Goal: Task Accomplishment & Management: Manage account settings

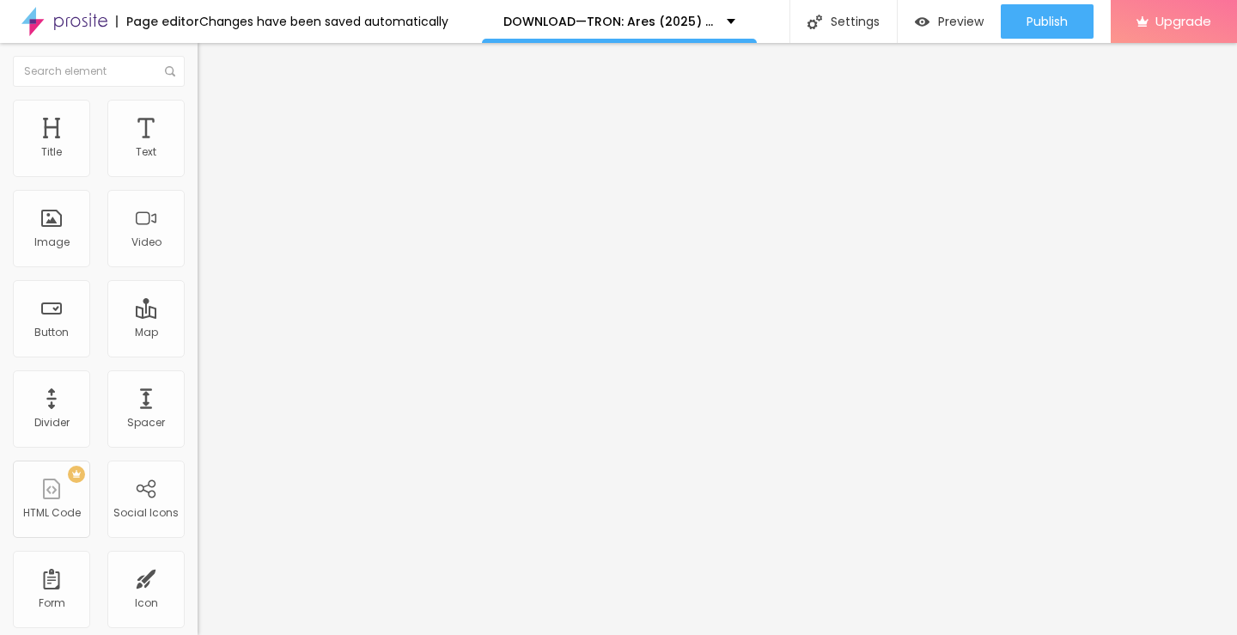
click at [210, 58] on div "Edit Coluna" at bounding box center [257, 63] width 94 height 14
click at [54, 160] on div "Title" at bounding box center [51, 138] width 77 height 77
click at [59, 133] on div "Title" at bounding box center [51, 138] width 77 height 77
click at [198, 216] on div "Typography" at bounding box center [297, 211] width 198 height 10
click at [198, 100] on li "Advanced" at bounding box center [297, 108] width 198 height 17
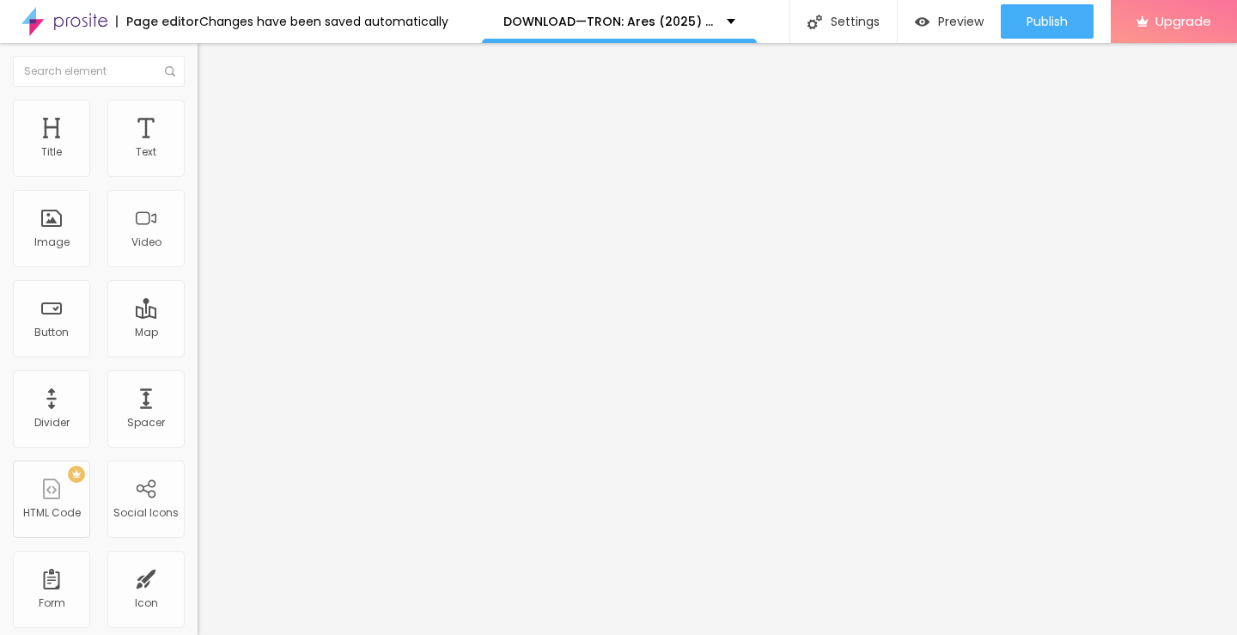
scroll to position [14, 0]
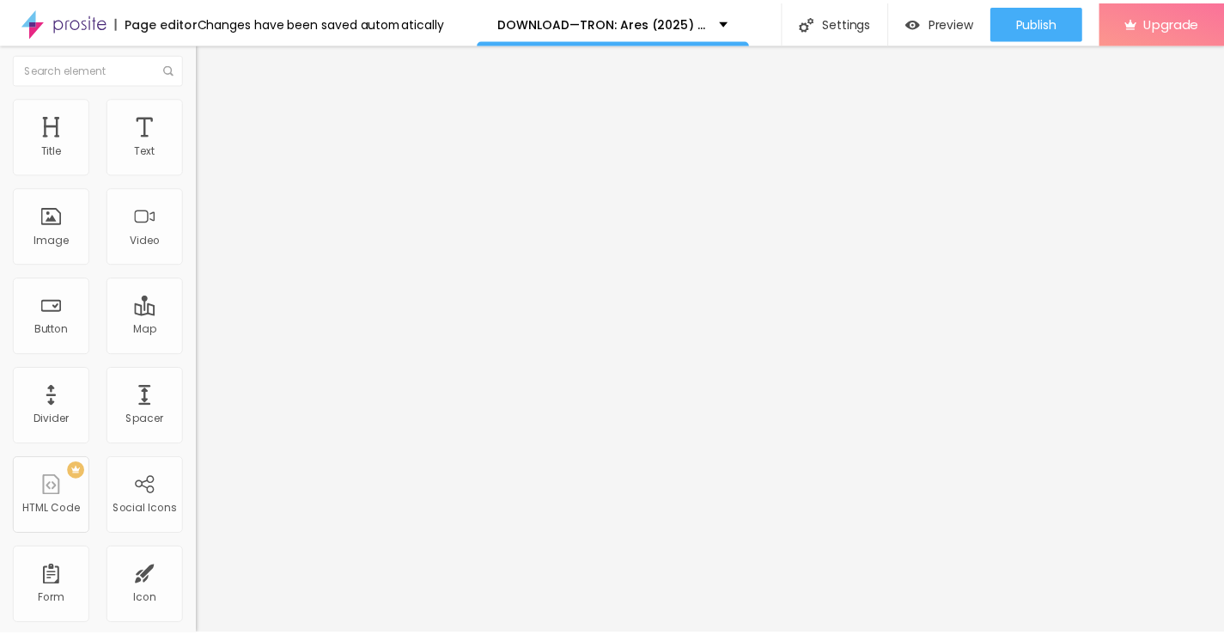
scroll to position [0, 0]
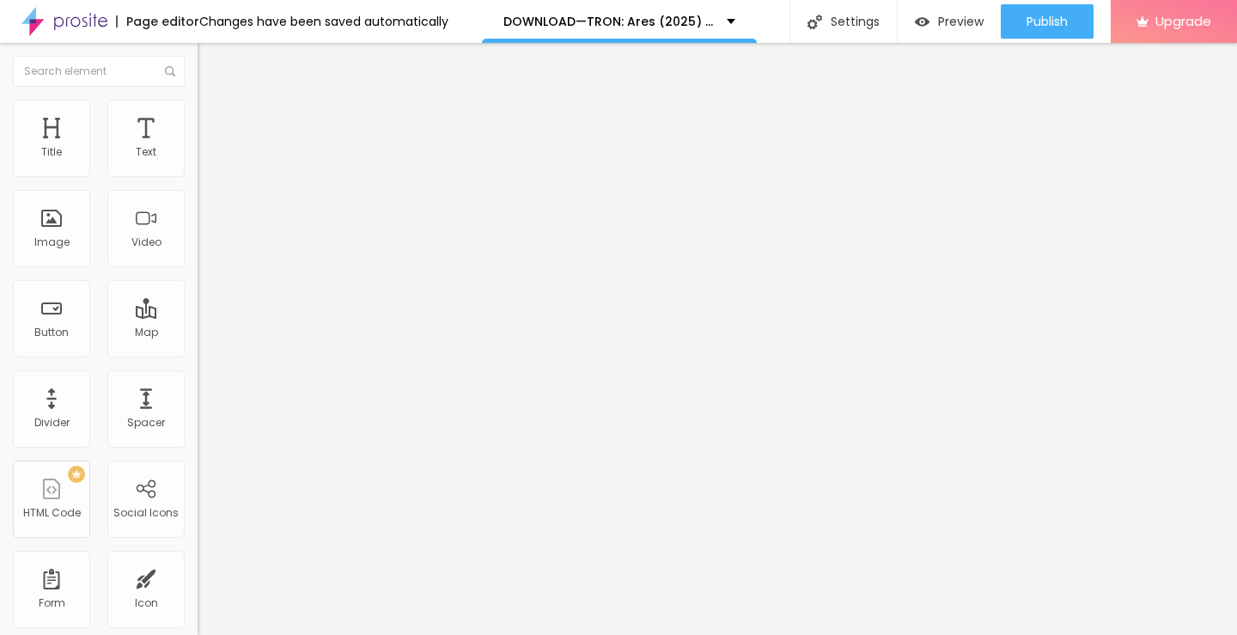
click at [198, 117] on ul "Style Advanced" at bounding box center [297, 99] width 198 height 34
click at [198, 96] on li "Style" at bounding box center [297, 90] width 198 height 17
click at [204, 249] on icon "button" at bounding box center [209, 244] width 10 height 10
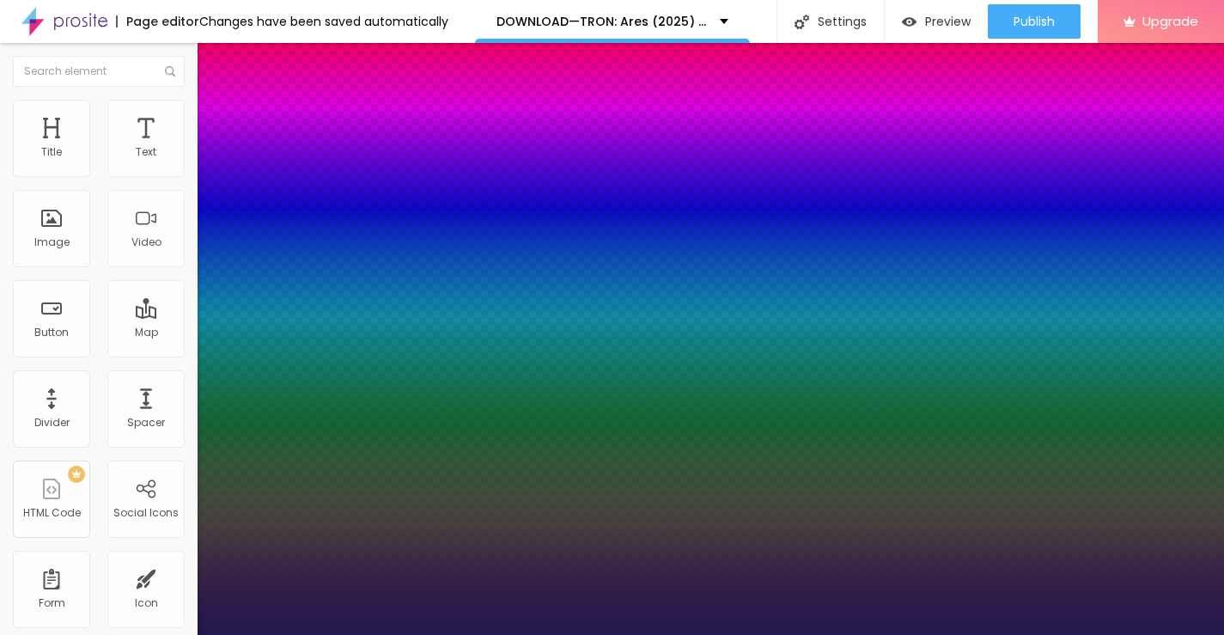
type input "1"
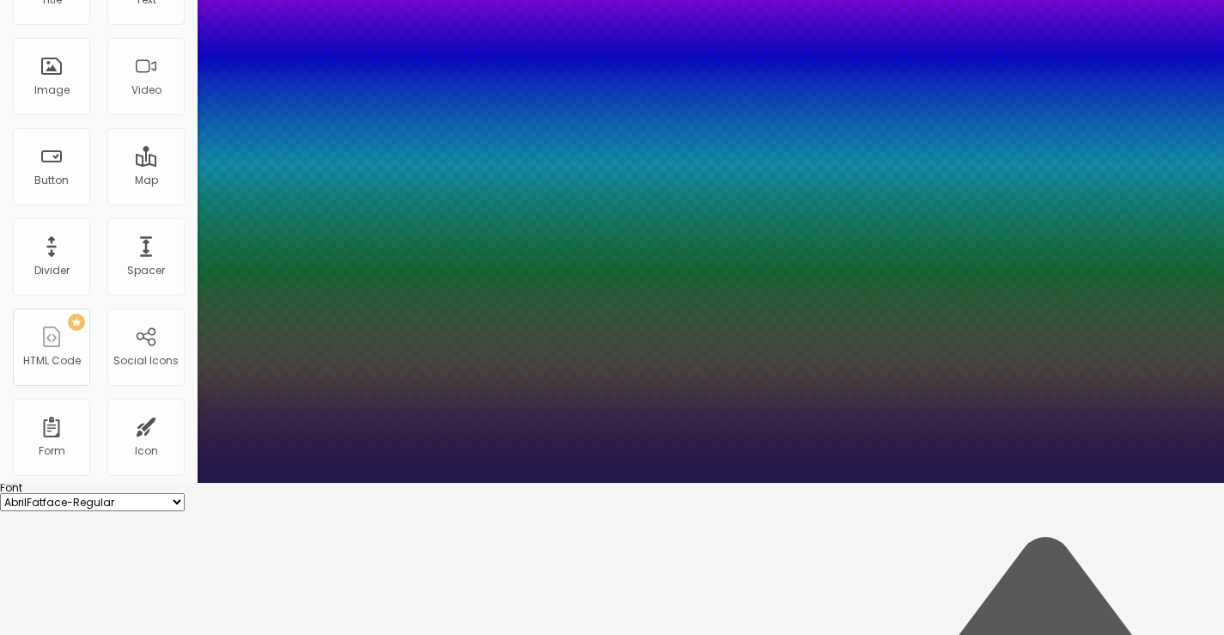
scroll to position [162, 0]
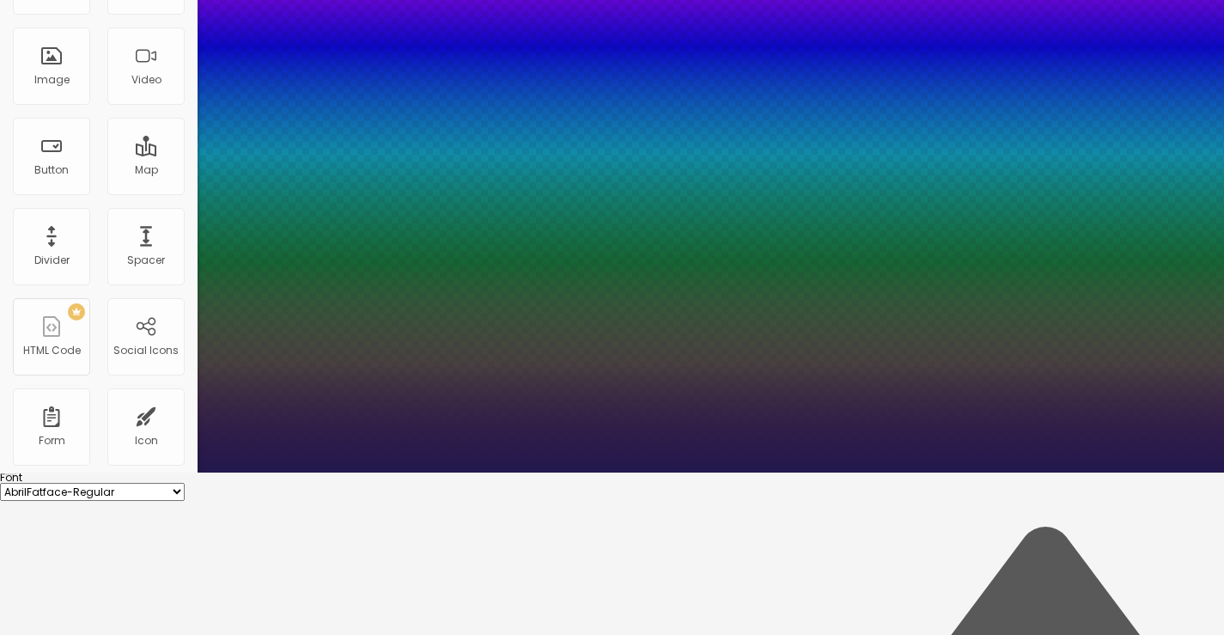
click at [511, 472] on div at bounding box center [612, 472] width 1224 height 0
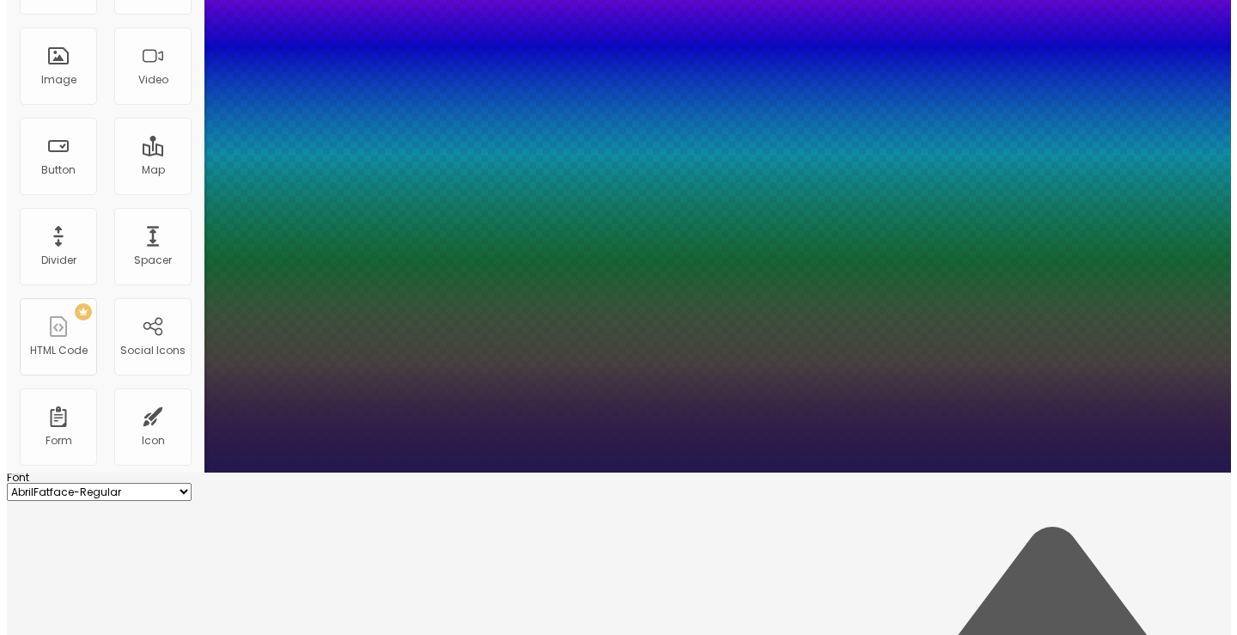
scroll to position [0, 0]
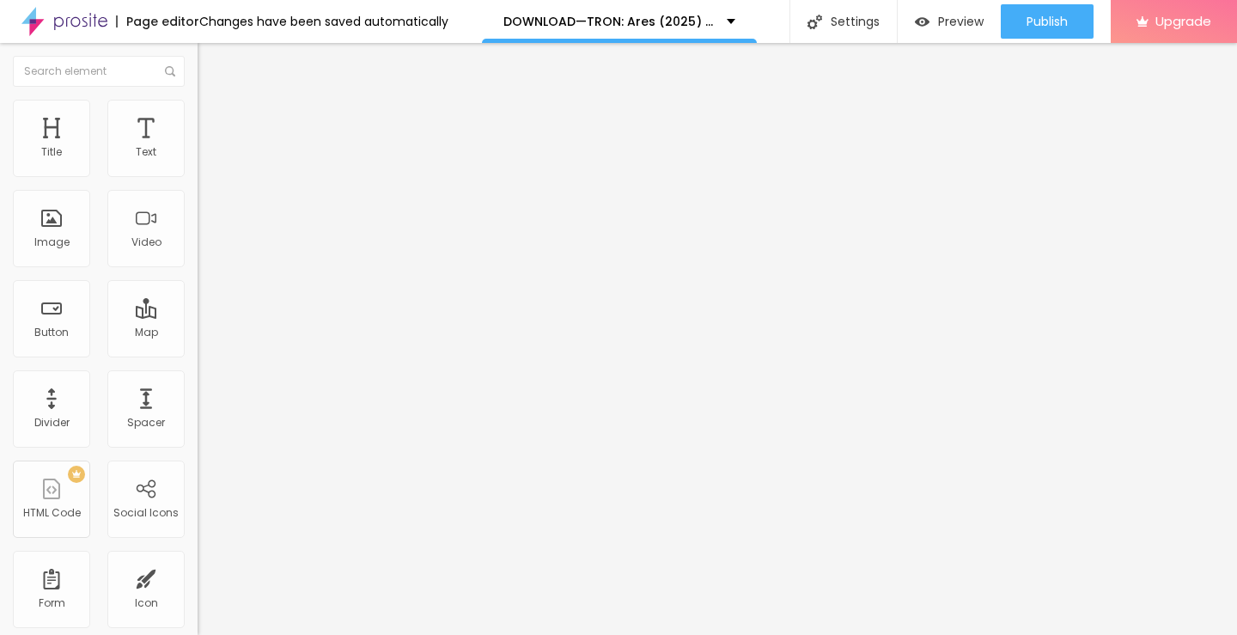
click at [198, 113] on li "Advanced" at bounding box center [297, 108] width 198 height 17
click at [198, 98] on img at bounding box center [205, 89] width 15 height 15
click at [210, 58] on img "button" at bounding box center [217, 63] width 14 height 14
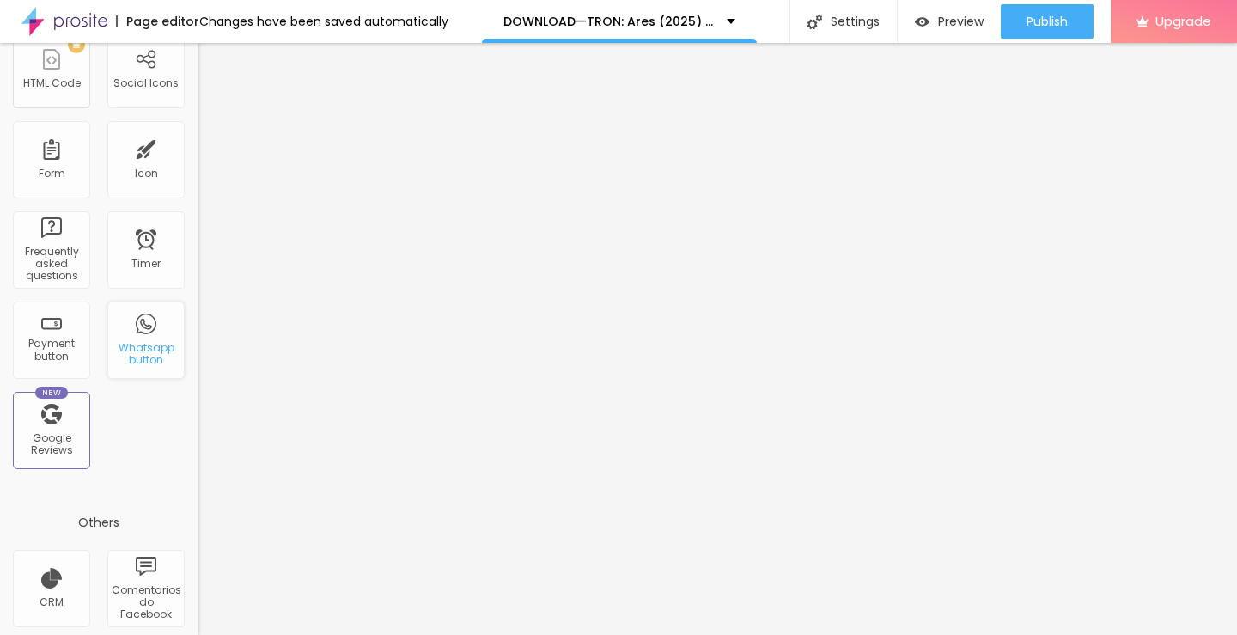
scroll to position [525, 0]
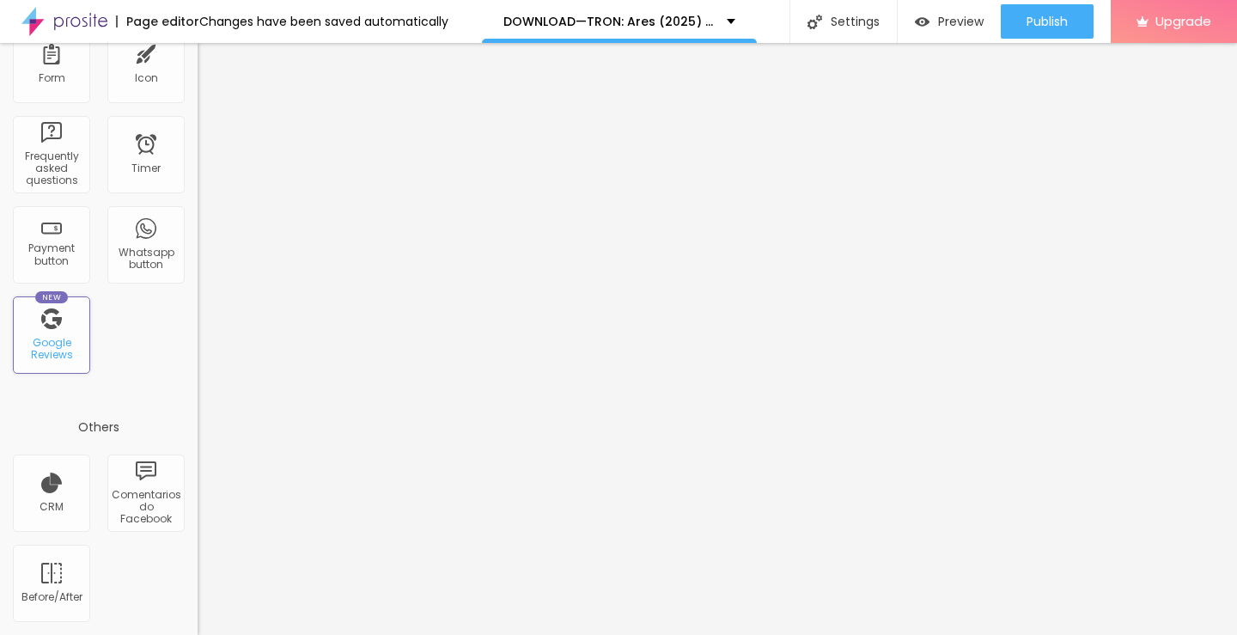
click at [55, 341] on div "Google Reviews" at bounding box center [51, 349] width 68 height 25
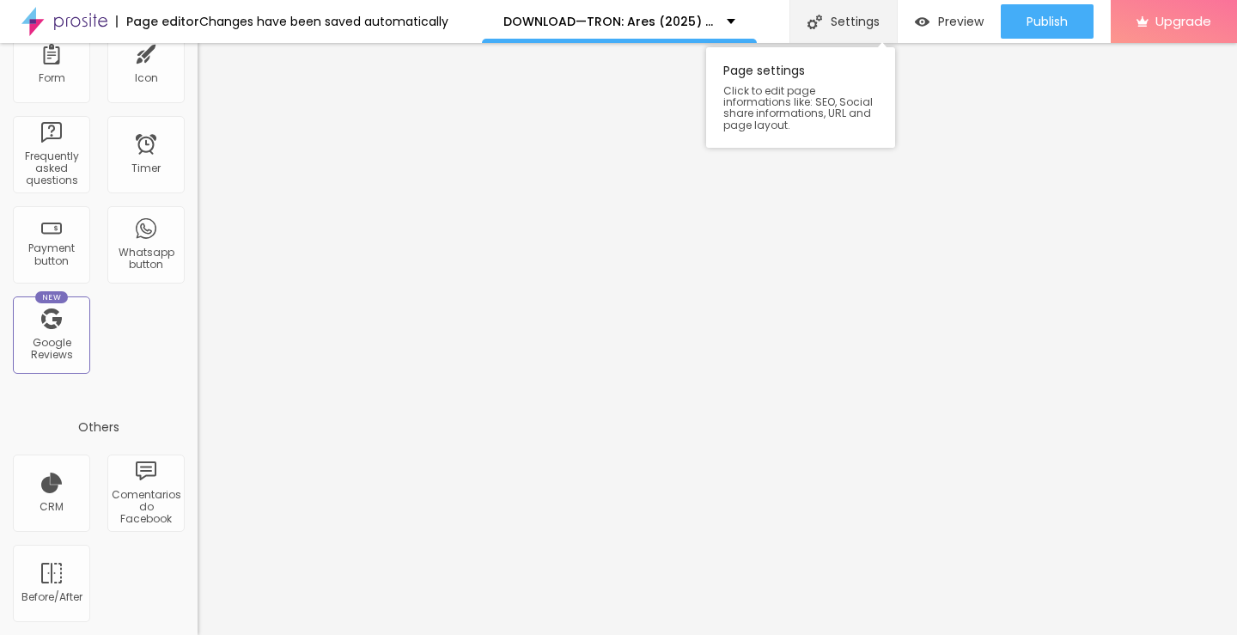
click at [869, 10] on div "Settings" at bounding box center [842, 21] width 107 height 43
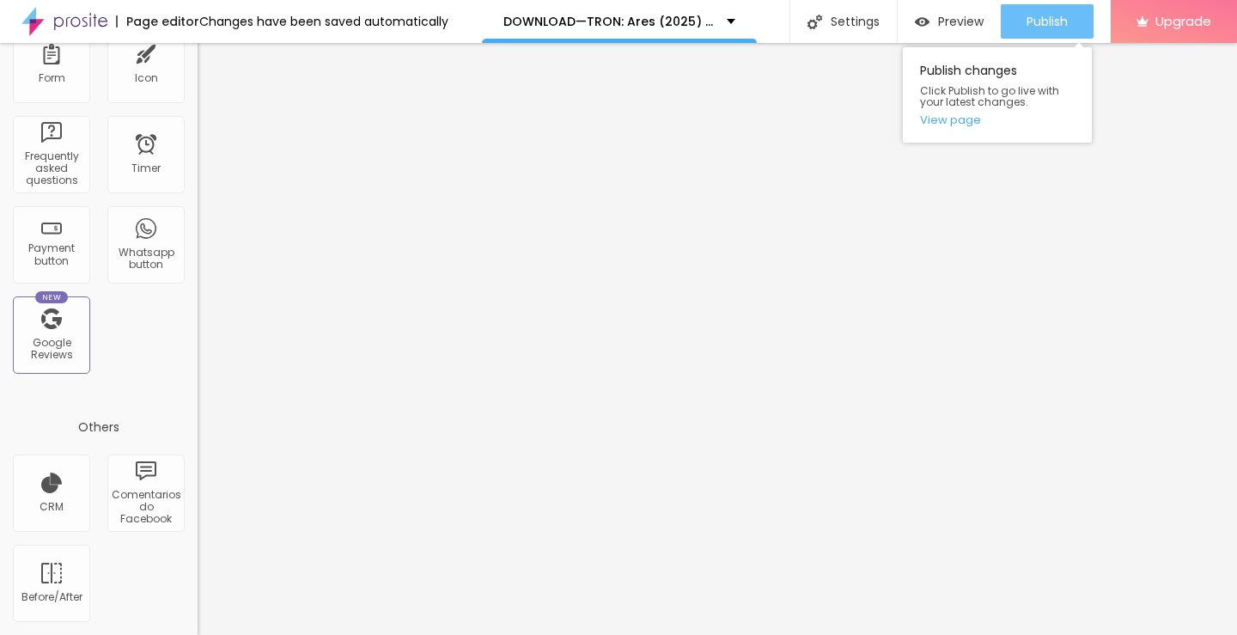
click at [1059, 23] on span "Publish" at bounding box center [1046, 22] width 41 height 14
click at [964, 118] on link "View page" at bounding box center [997, 119] width 155 height 11
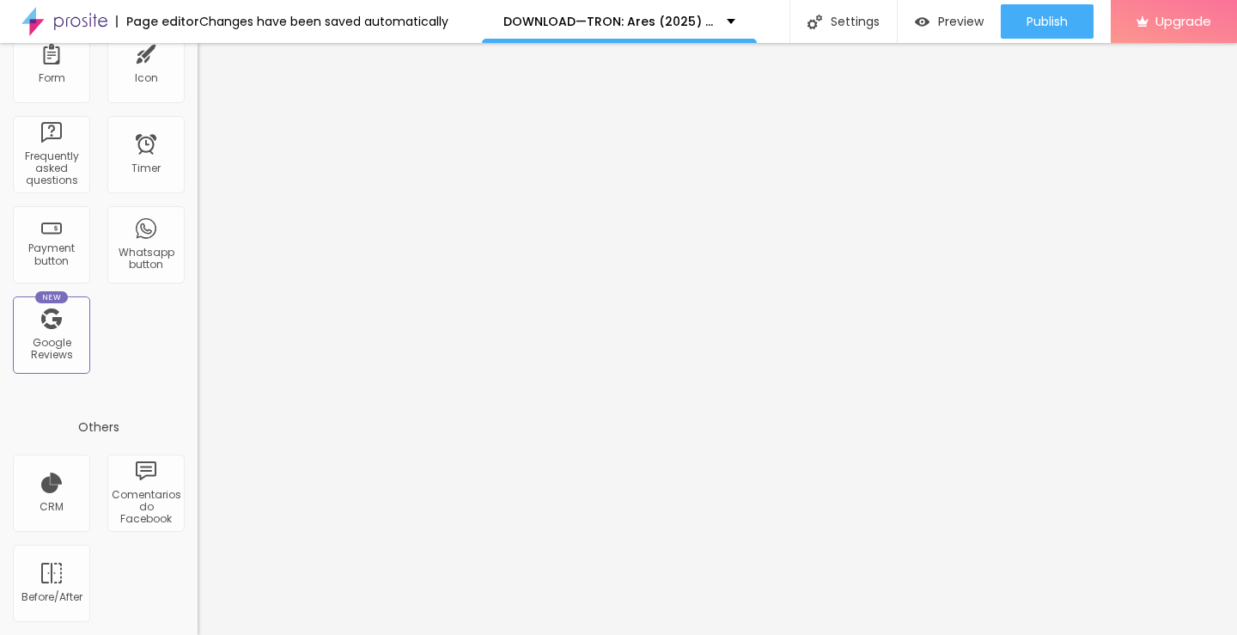
click at [27, 20] on img at bounding box center [64, 21] width 86 height 43
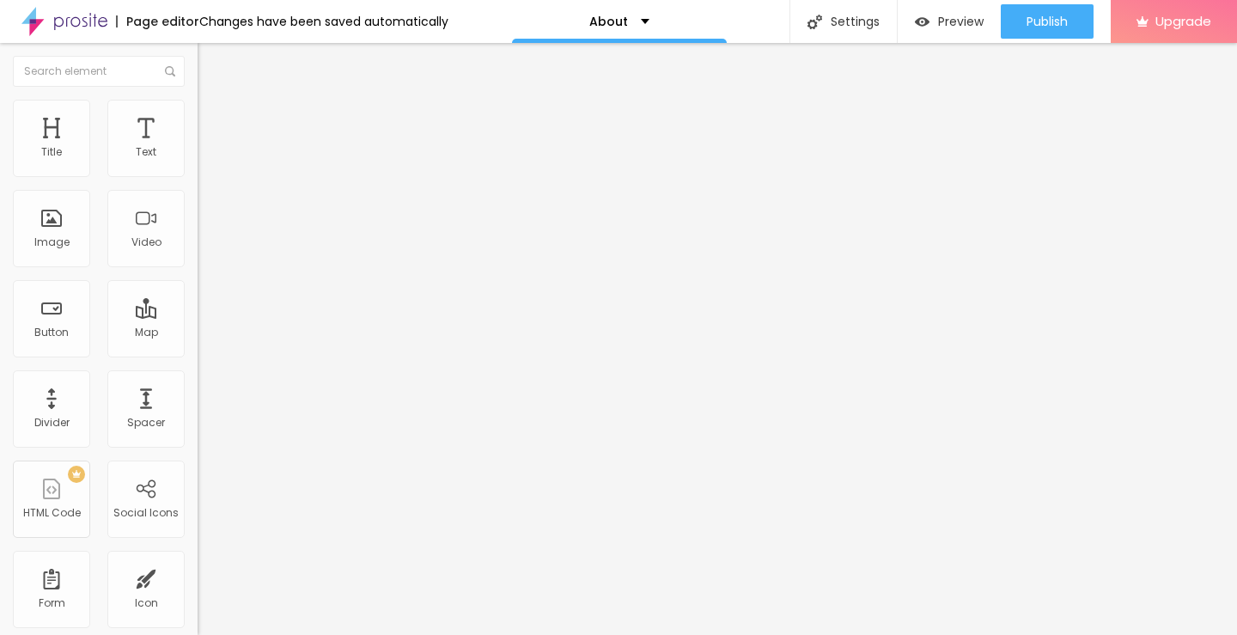
click at [210, 59] on div "Edit Section" at bounding box center [258, 63] width 97 height 14
click at [210, 67] on img "button" at bounding box center [217, 63] width 14 height 14
click at [210, 64] on img "button" at bounding box center [217, 63] width 14 height 14
click at [617, 21] on div "About" at bounding box center [619, 21] width 60 height 12
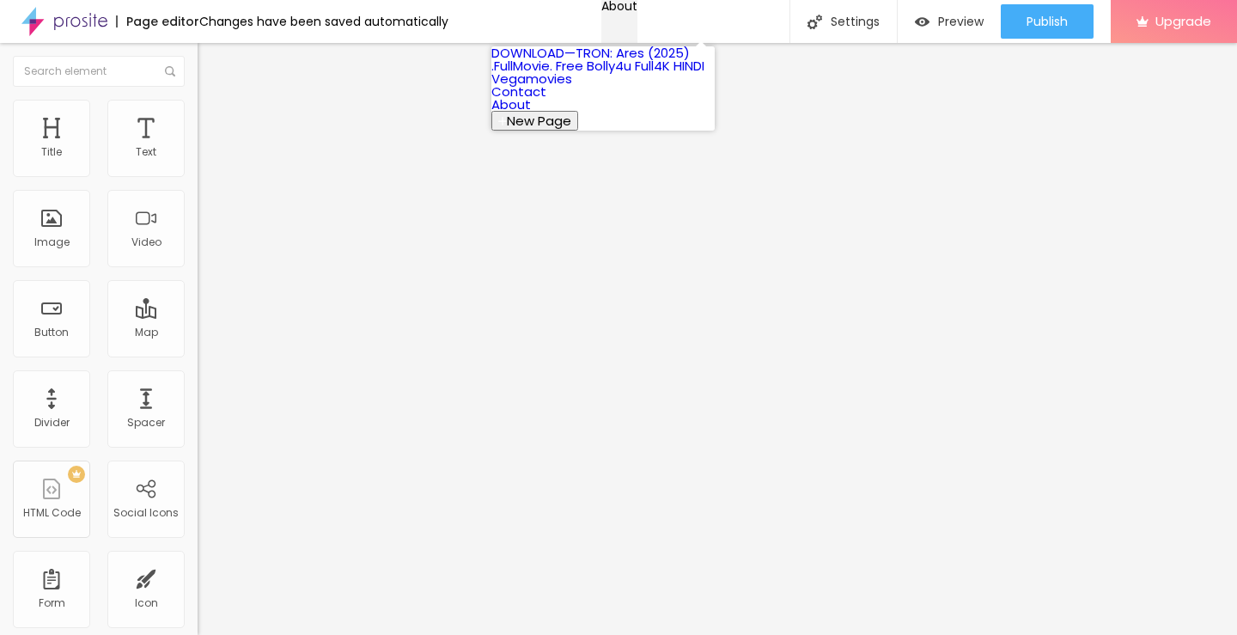
click at [617, 12] on div "About" at bounding box center [619, 6] width 36 height 12
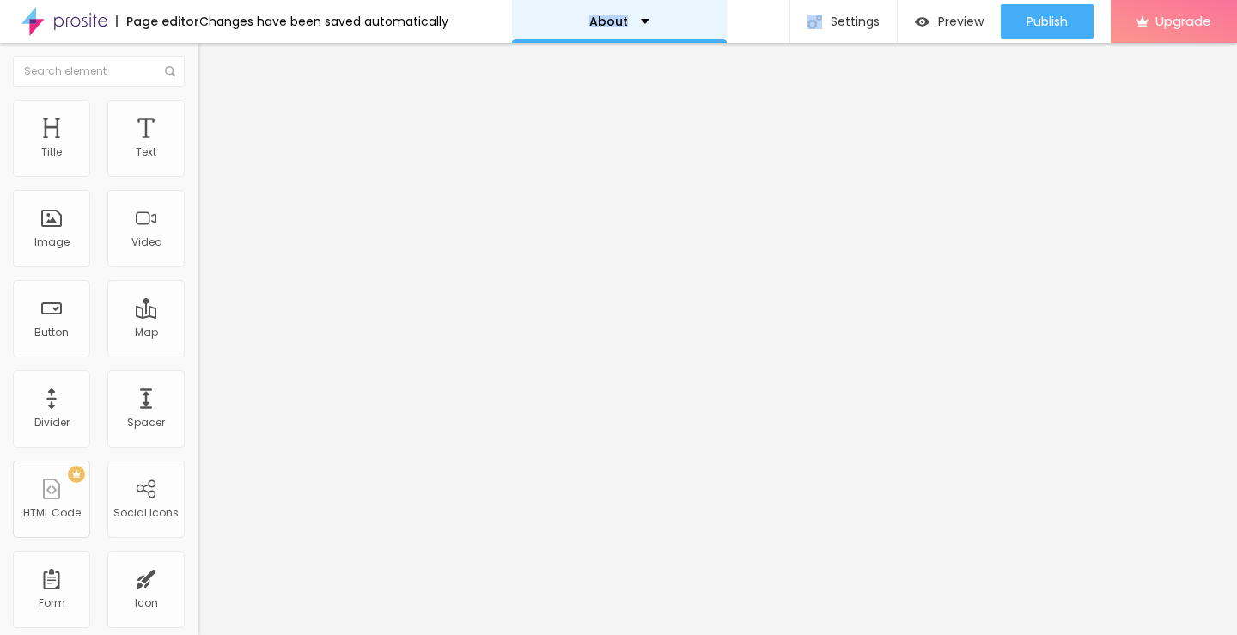
click at [617, 21] on div "About" at bounding box center [619, 21] width 60 height 12
click at [198, 144] on div "Mode" at bounding box center [297, 139] width 198 height 10
click at [213, 119] on span "Style" at bounding box center [225, 111] width 25 height 15
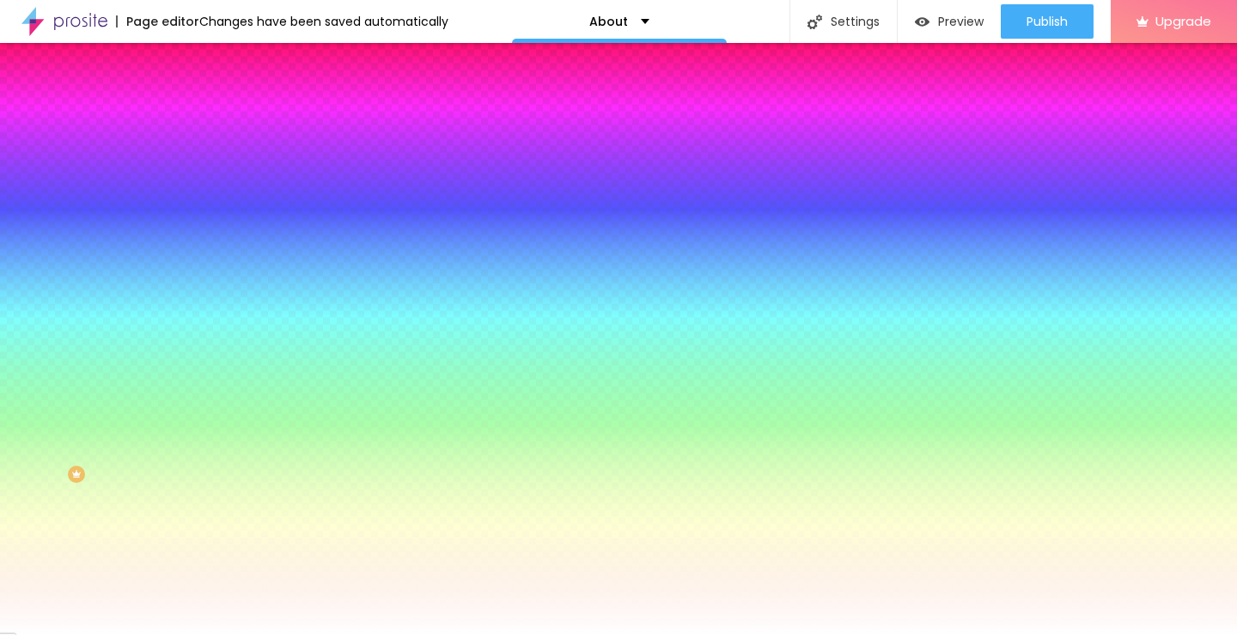
click at [198, 117] on img at bounding box center [205, 124] width 15 height 15
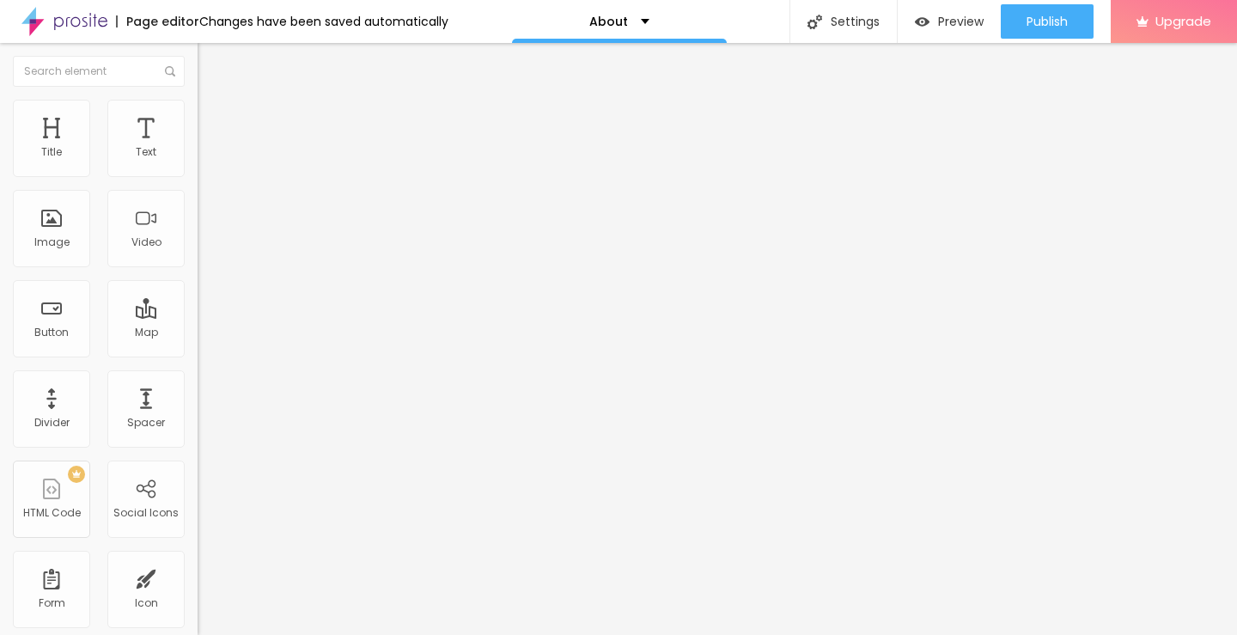
click at [210, 66] on img "button" at bounding box center [217, 63] width 14 height 14
click at [198, 113] on li "Style" at bounding box center [297, 108] width 198 height 17
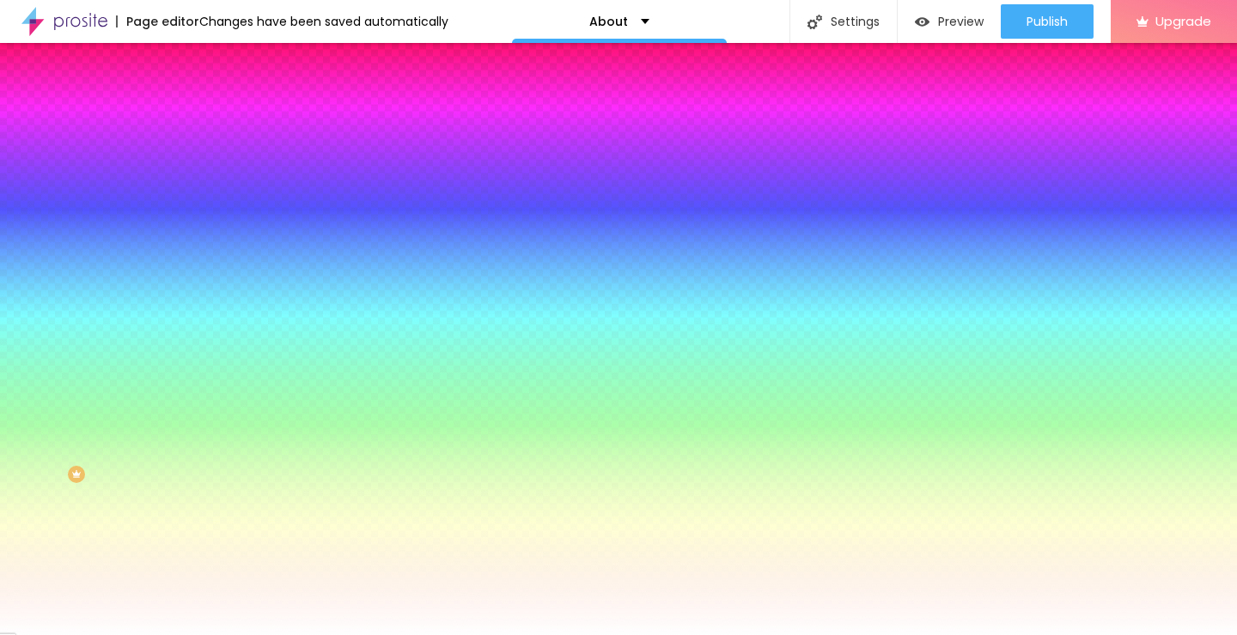
click at [198, 55] on button "Edit Coluna" at bounding box center [297, 63] width 198 height 40
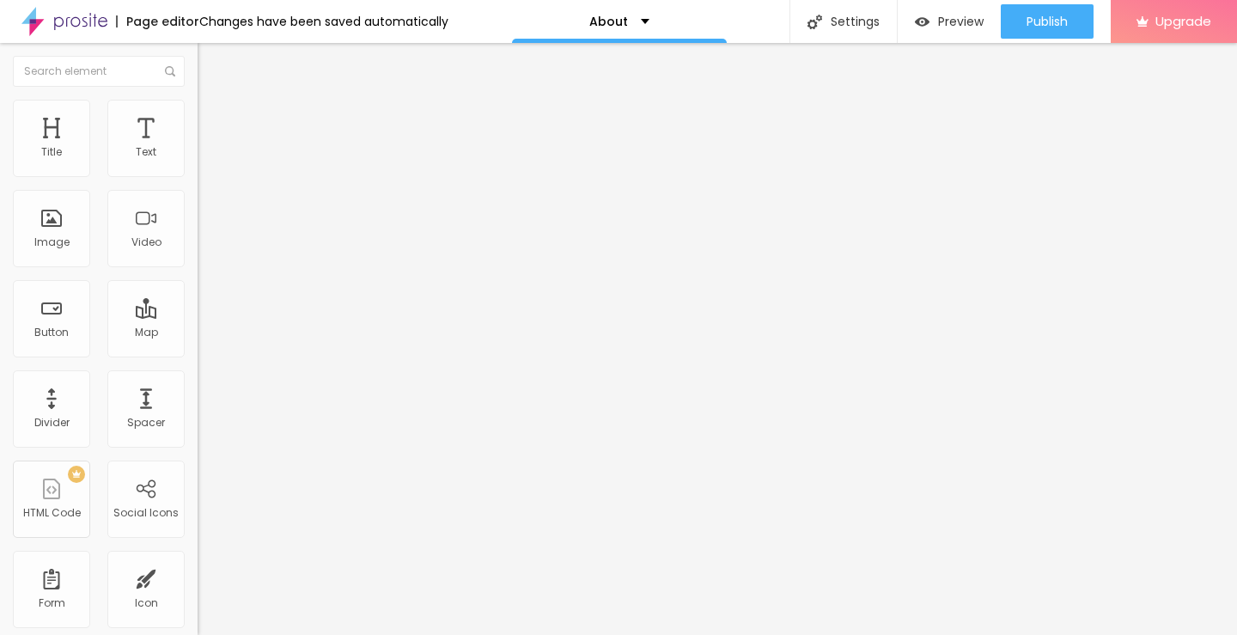
click at [198, 54] on button "Edit Coluna" at bounding box center [297, 63] width 198 height 40
click at [212, 148] on span "Heading 1" at bounding box center [254, 136] width 84 height 24
click at [198, 162] on span "Heading 2" at bounding box center [236, 151] width 77 height 21
click at [198, 148] on span "Heading 1" at bounding box center [240, 136] width 84 height 24
click at [212, 148] on span "Heading 1" at bounding box center [254, 136] width 84 height 24
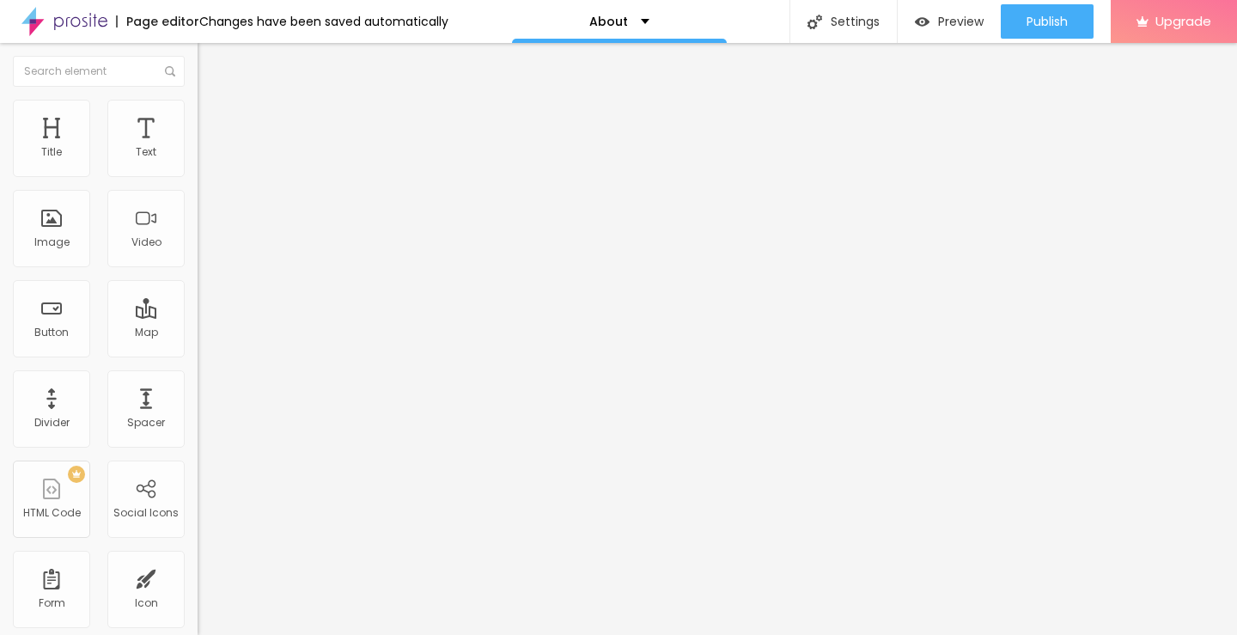
drag, startPoint x: 86, startPoint y: 196, endPoint x: 11, endPoint y: 186, distance: 75.3
click at [198, 186] on div "Text Click me Align Size Default Small Default Big Link URL https:// Open in ne…" at bounding box center [297, 259] width 198 height 250
paste input "LICK HERE ▶️"
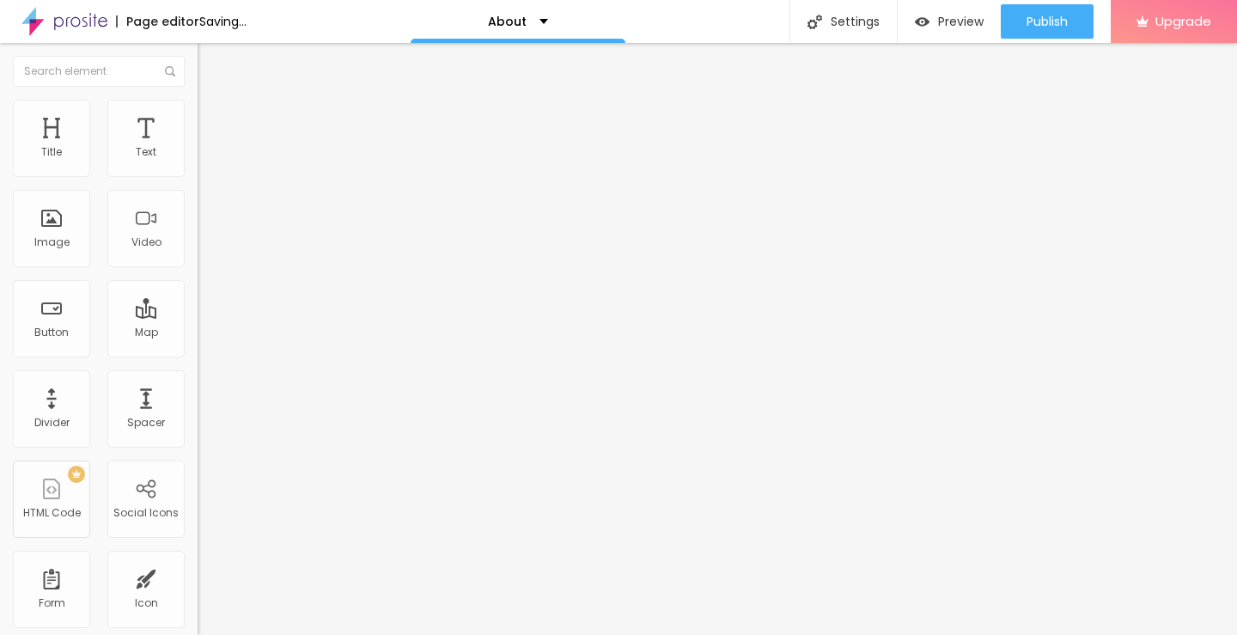
scroll to position [0, 29]
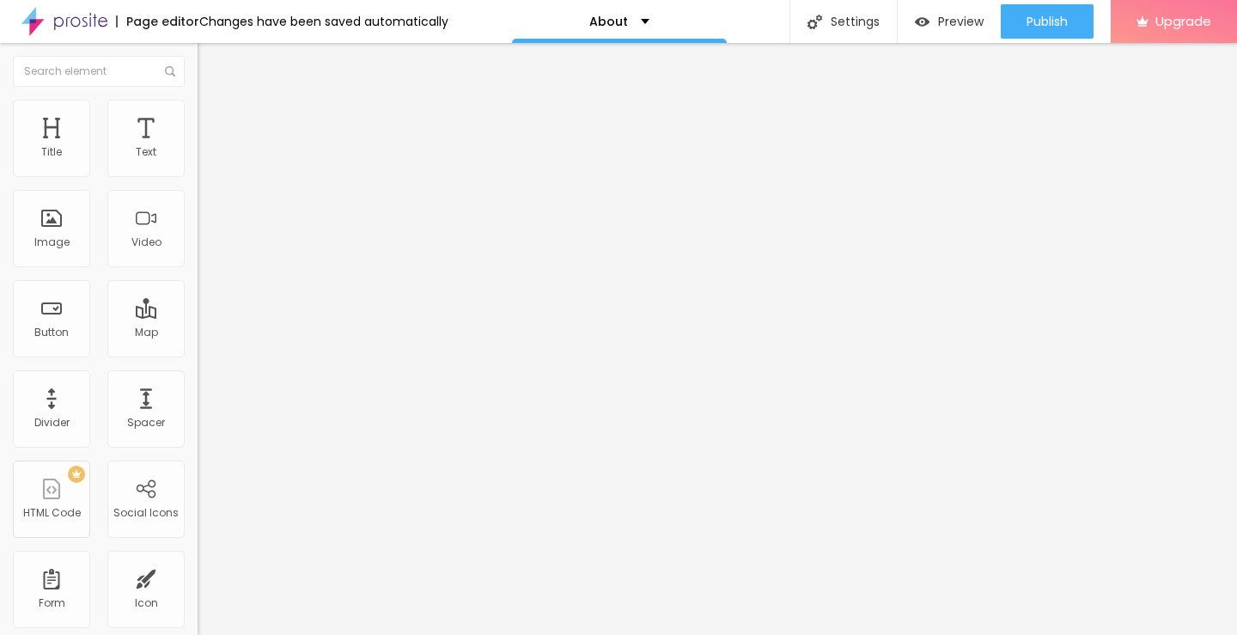
type input "CLICK HERE ▶️ TRON: Ares Full Movie"
click at [198, 354] on input "https://" at bounding box center [301, 345] width 206 height 17
click at [198, 351] on input "https://" at bounding box center [301, 345] width 206 height 17
paste input "[DOMAIN_NAME]/en/movie/533533/tron-3-ares-pro"
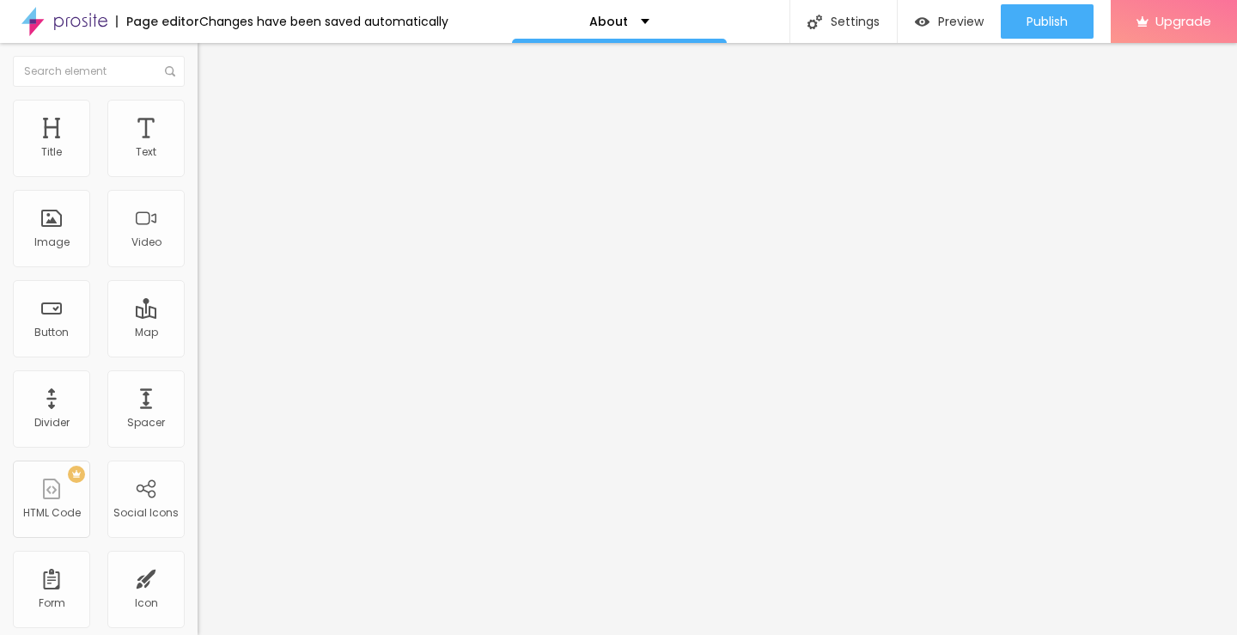
scroll to position [0, 137]
type input "[URL][DOMAIN_NAME]"
click at [198, 428] on div "Edit Button Content Style Advanced Text CLICK HERE ▶️ TRON: Ares Full Movie Ali…" at bounding box center [297, 339] width 198 height 592
click at [210, 64] on img "button" at bounding box center [217, 63] width 14 height 14
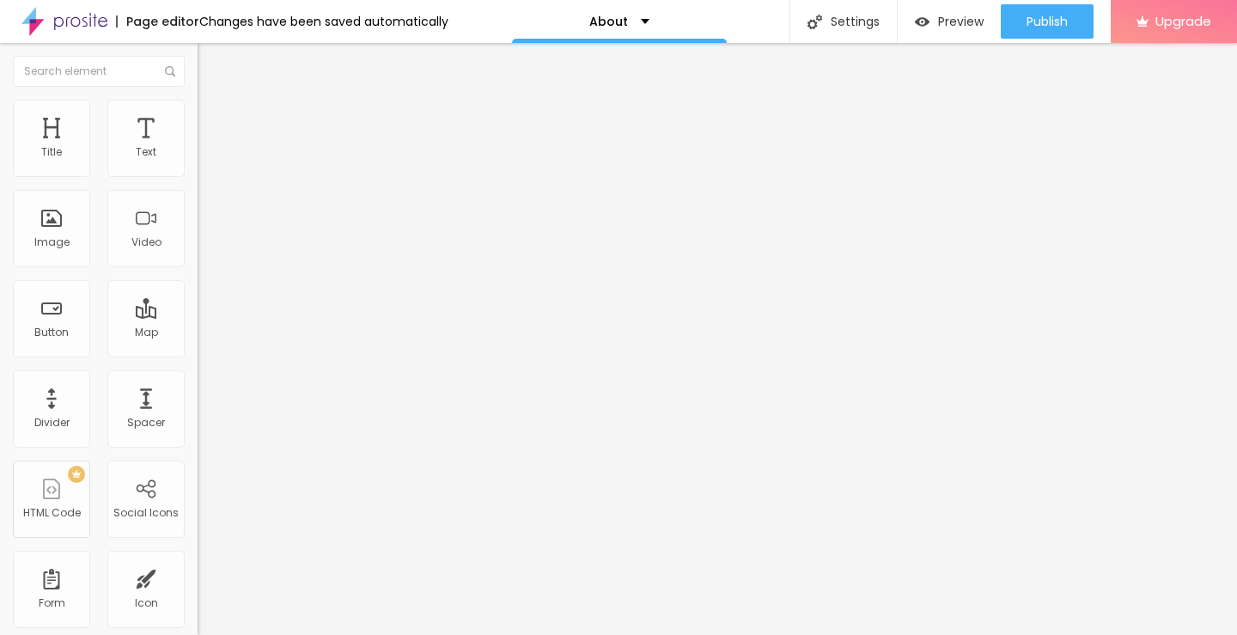
click at [210, 67] on img "button" at bounding box center [217, 63] width 14 height 14
click at [963, 28] on span "Preview" at bounding box center [961, 22] width 46 height 14
click at [210, 63] on img "button" at bounding box center [217, 63] width 14 height 14
click at [176, 21] on div "Page editor" at bounding box center [157, 21] width 83 height 12
click at [270, 20] on div "Changes have been saved automatically" at bounding box center [323, 21] width 249 height 12
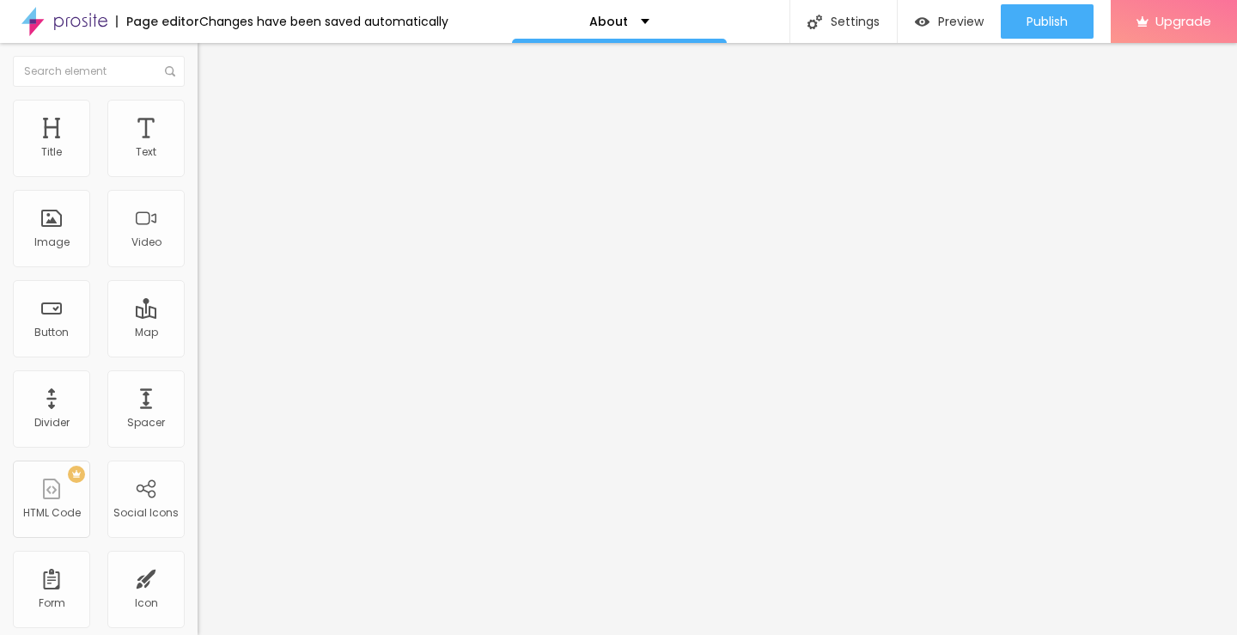
click at [637, 19] on div "About" at bounding box center [619, 21] width 215 height 43
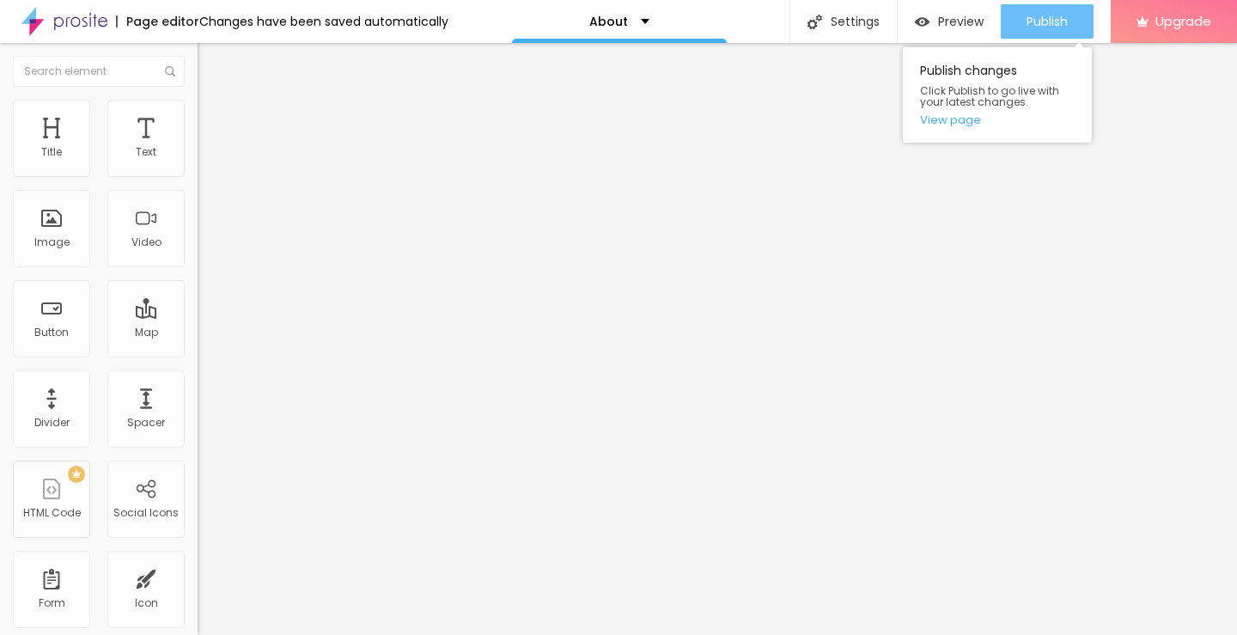
click at [1062, 19] on span "Publish" at bounding box center [1046, 22] width 41 height 14
click at [969, 123] on link "View page" at bounding box center [997, 119] width 155 height 11
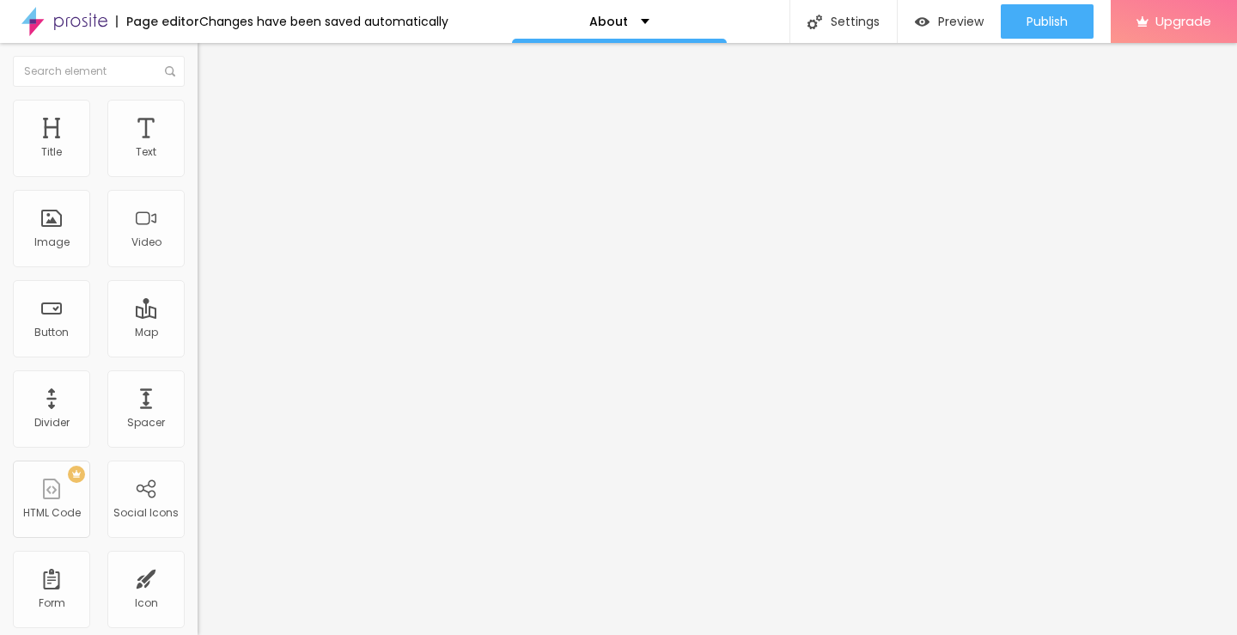
click at [163, 21] on div "Page editor" at bounding box center [157, 21] width 83 height 12
click at [88, 26] on img at bounding box center [64, 21] width 86 height 43
click at [198, 173] on input "text" at bounding box center [301, 164] width 206 height 17
click at [289, 144] on img at bounding box center [294, 139] width 10 height 10
click at [198, 146] on div "Add image" at bounding box center [297, 140] width 198 height 12
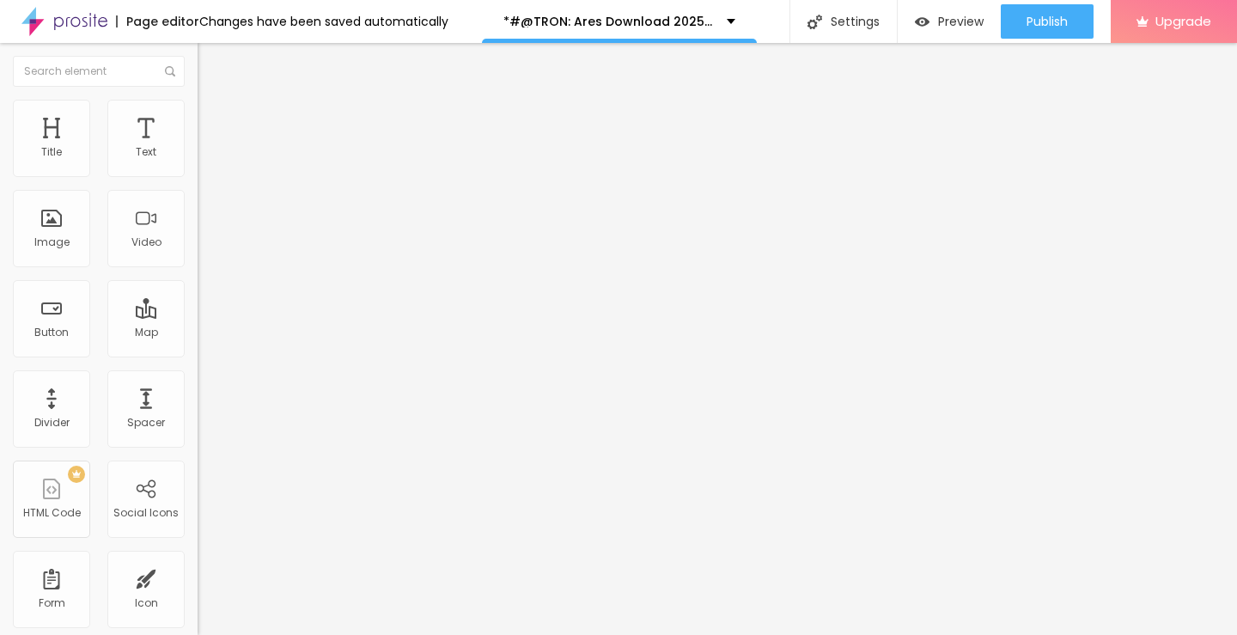
click at [198, 146] on div "Add image" at bounding box center [297, 140] width 198 height 12
click at [210, 64] on div "Edit Image" at bounding box center [255, 63] width 90 height 14
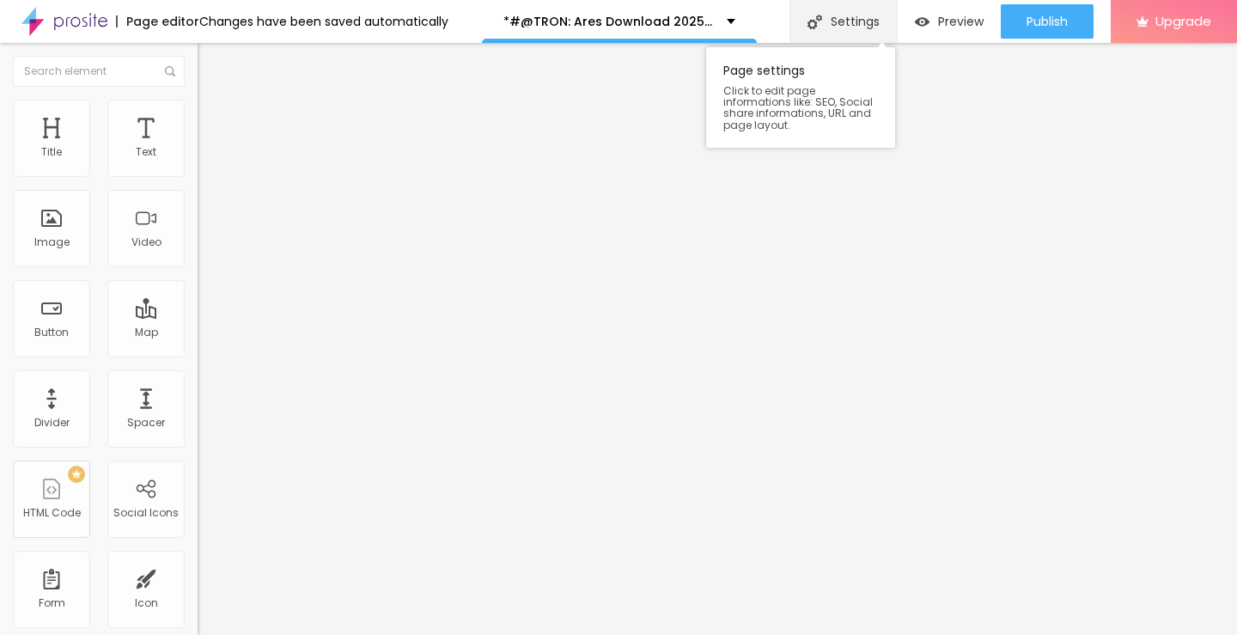
click at [869, 21] on div "Settings" at bounding box center [842, 21] width 107 height 43
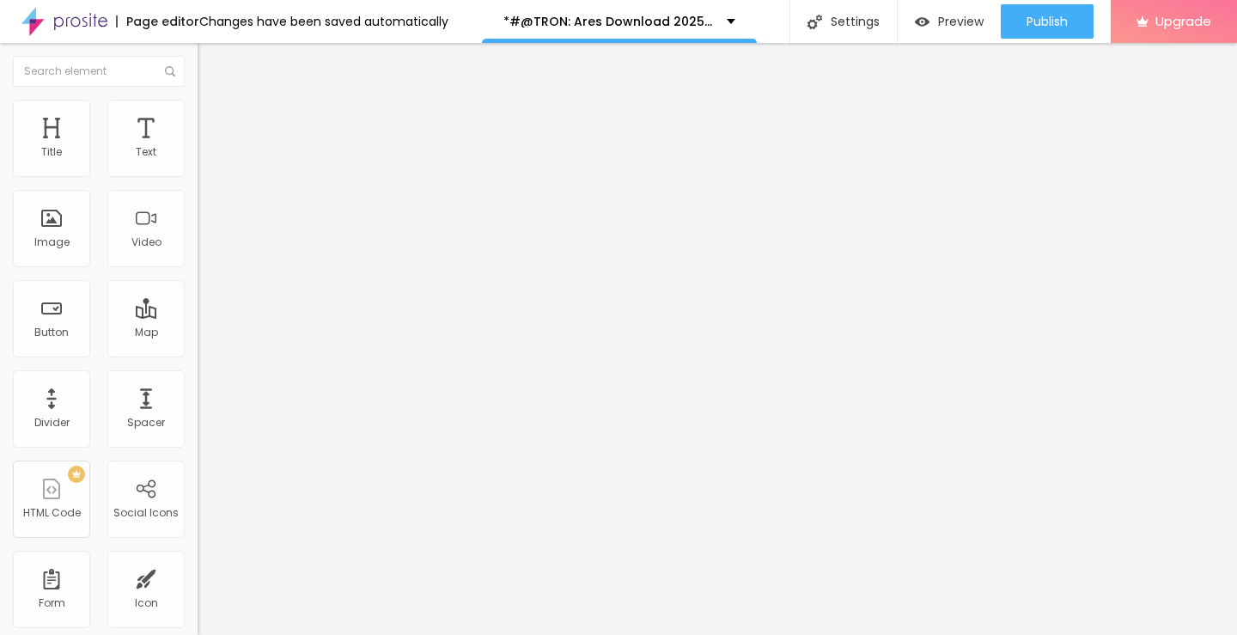
click at [213, 122] on span "Advanced" at bounding box center [241, 128] width 56 height 15
click at [213, 101] on span "Content" at bounding box center [234, 94] width 42 height 15
click at [198, 58] on button "Edit Coluna" at bounding box center [297, 63] width 198 height 40
click at [198, 148] on span "Add image" at bounding box center [233, 140] width 70 height 15
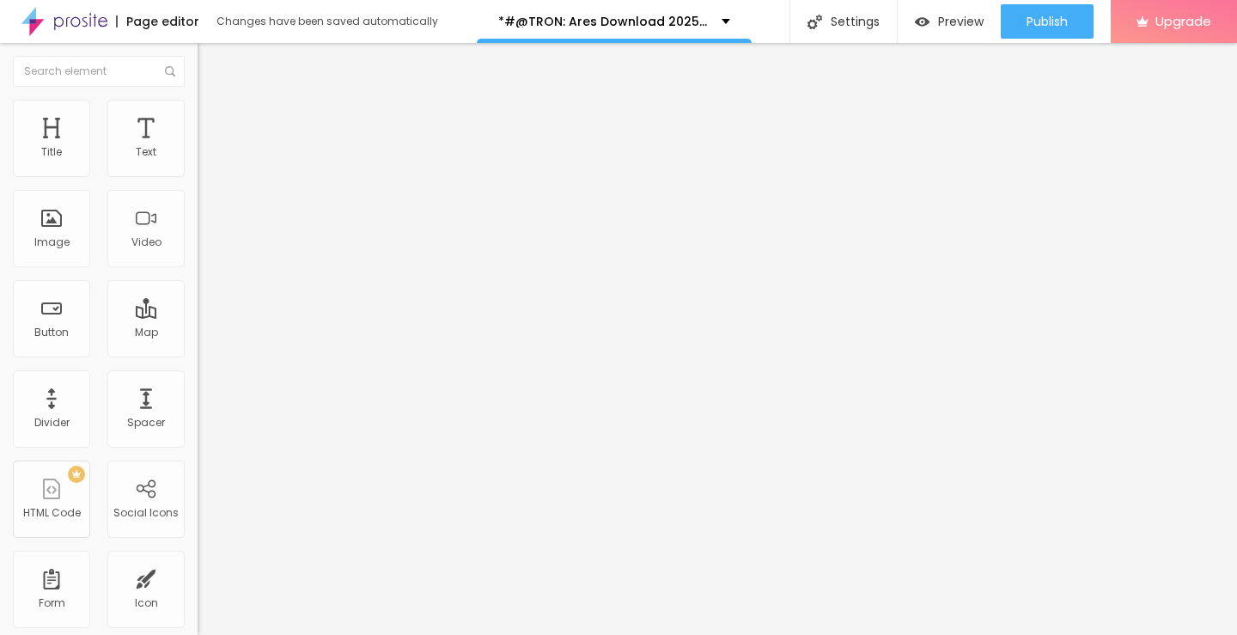
drag, startPoint x: 472, startPoint y: 360, endPoint x: 453, endPoint y: 350, distance: 21.1
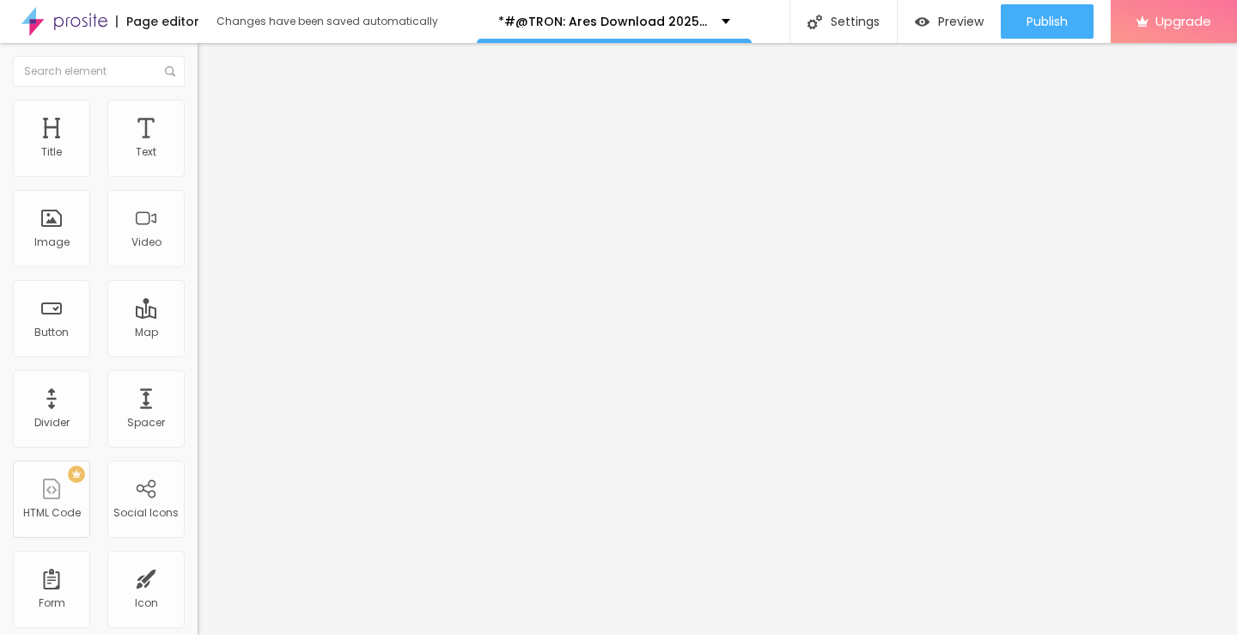
click at [210, 62] on img "button" at bounding box center [217, 63] width 14 height 14
click at [198, 112] on li "Advanced" at bounding box center [297, 108] width 198 height 17
type input "14"
type input "16"
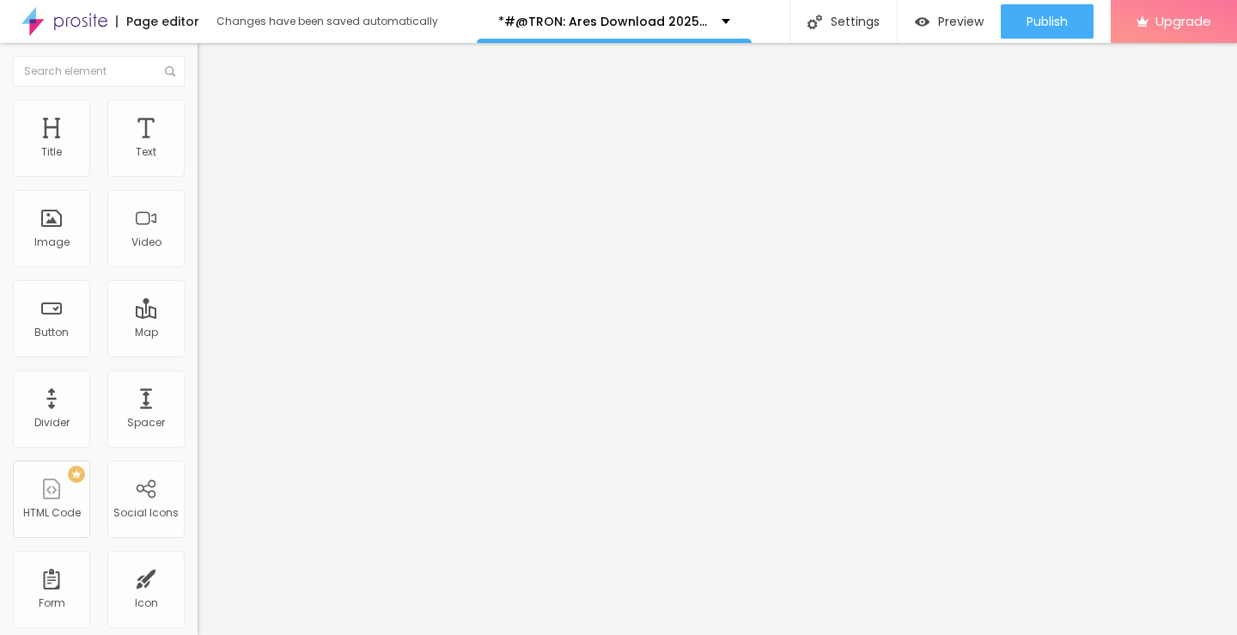
type input "16"
type input "17"
type input "20"
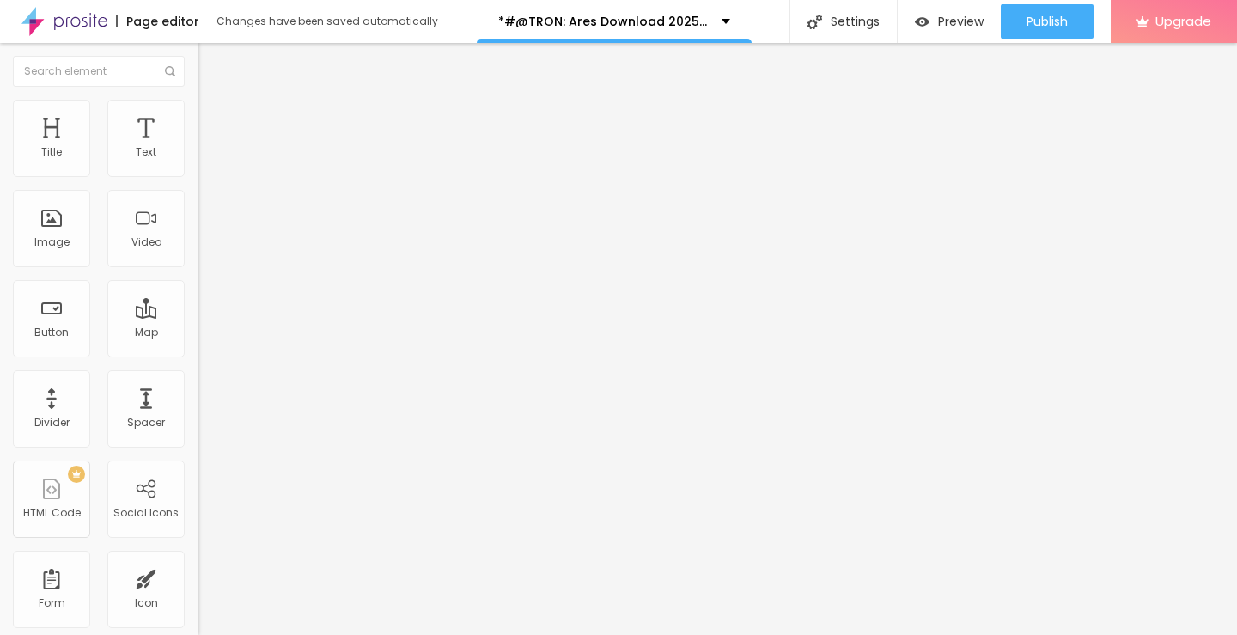
type input "22"
type input "24"
type input "25"
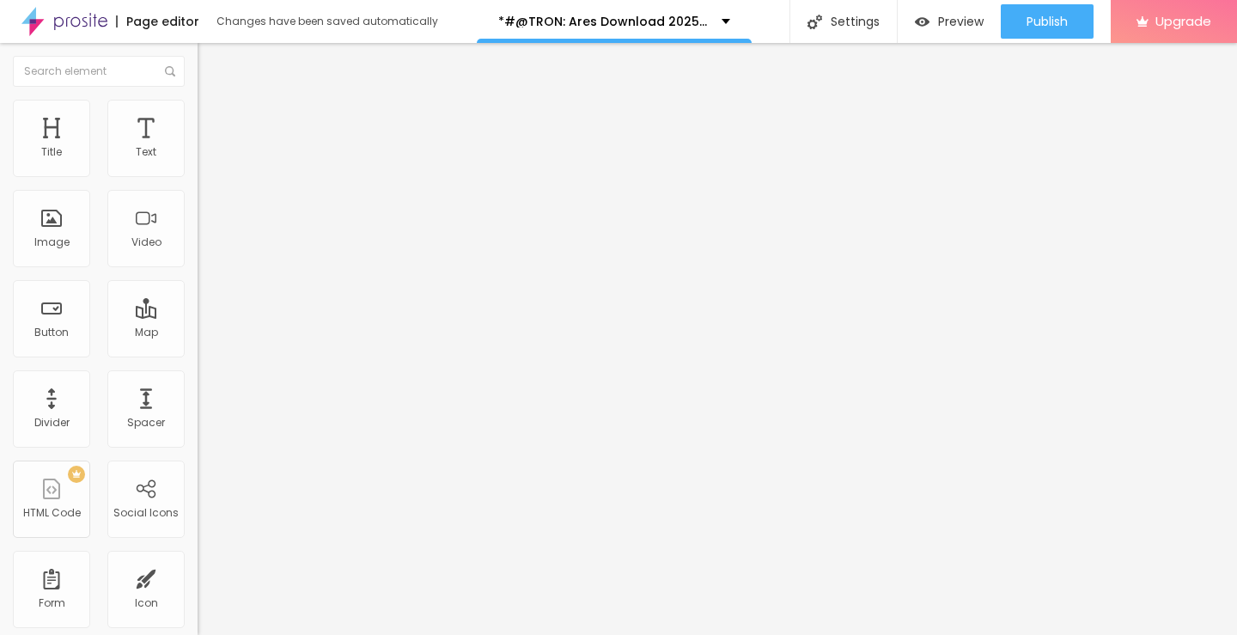
type input "25"
type input "27"
type input "28"
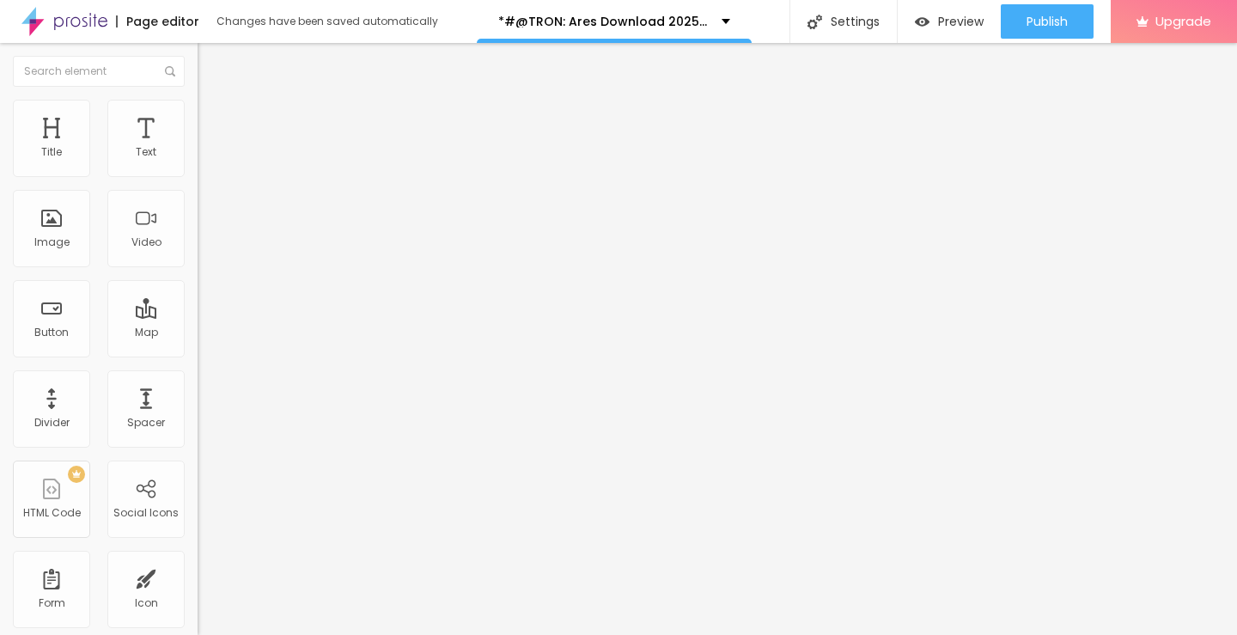
type input "29"
type input "31"
type input "33"
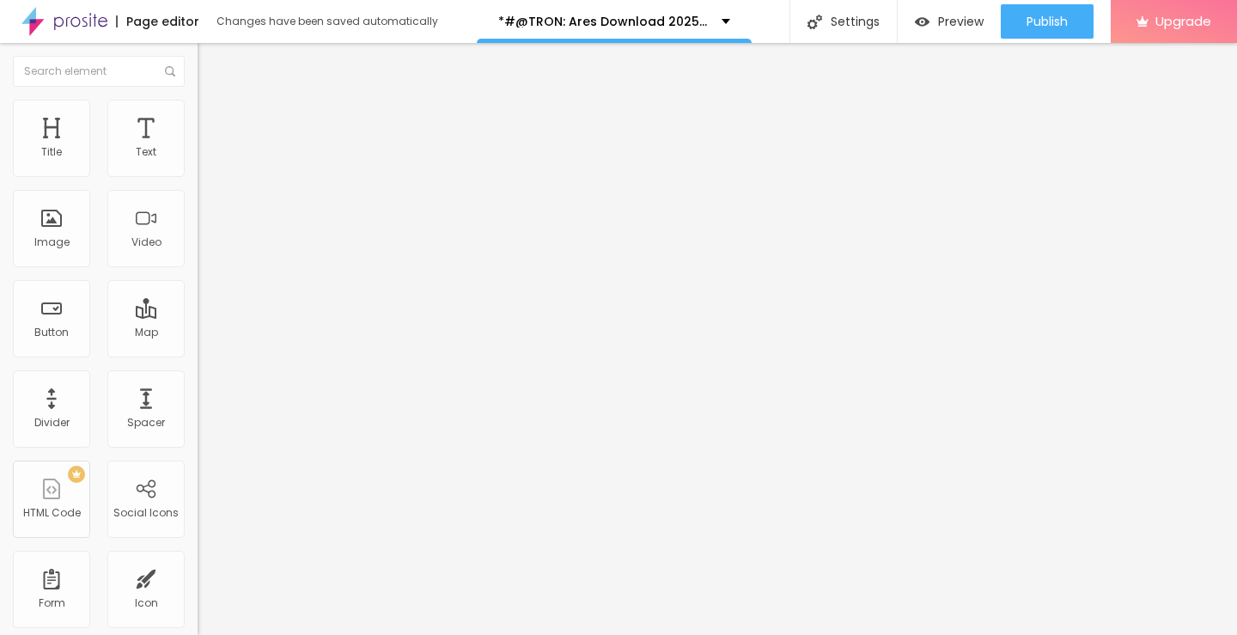
type input "33"
type input "35"
type input "36"
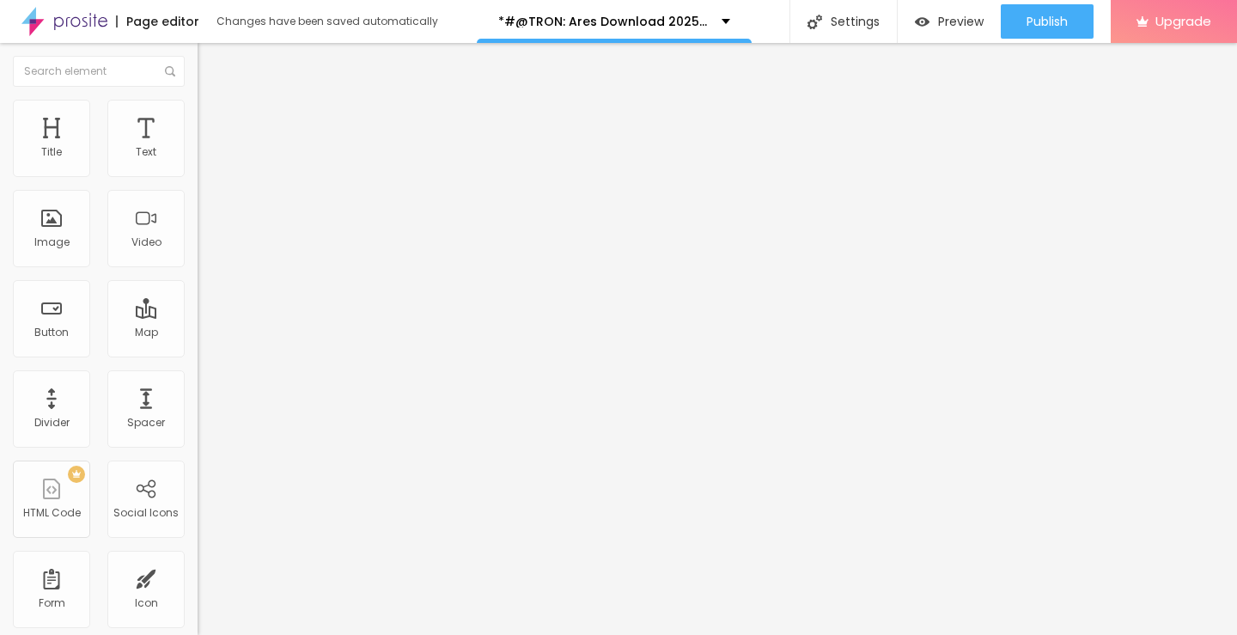
type input "40"
type input "42"
type input "44"
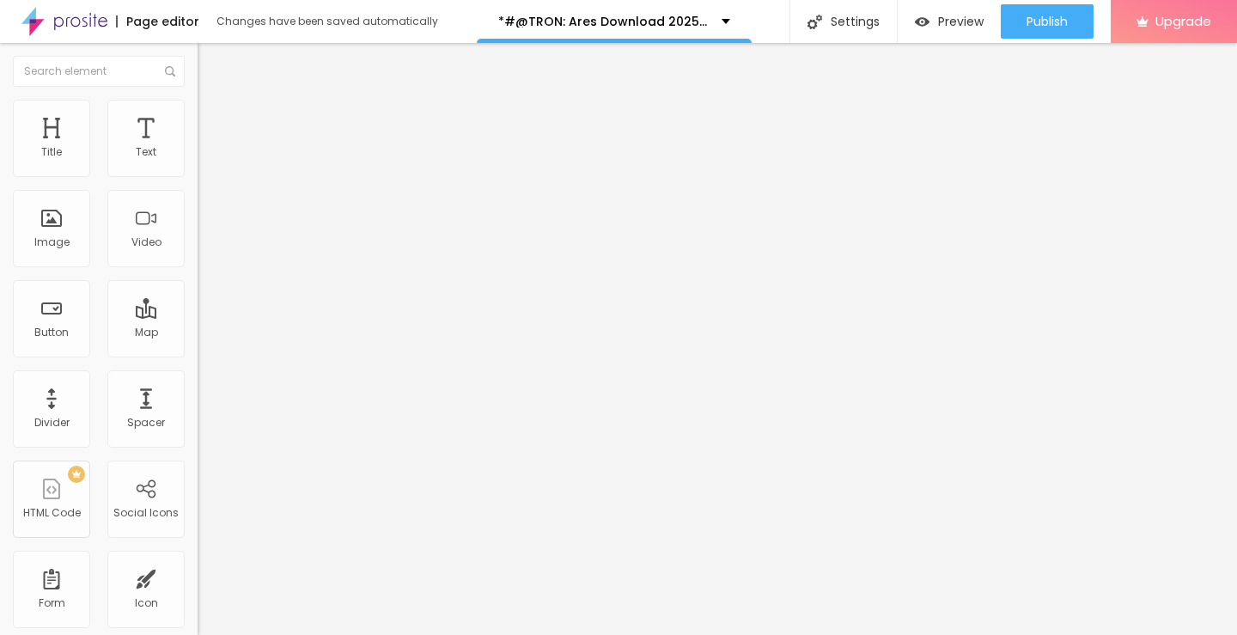
type input "44"
type input "47"
type input "50"
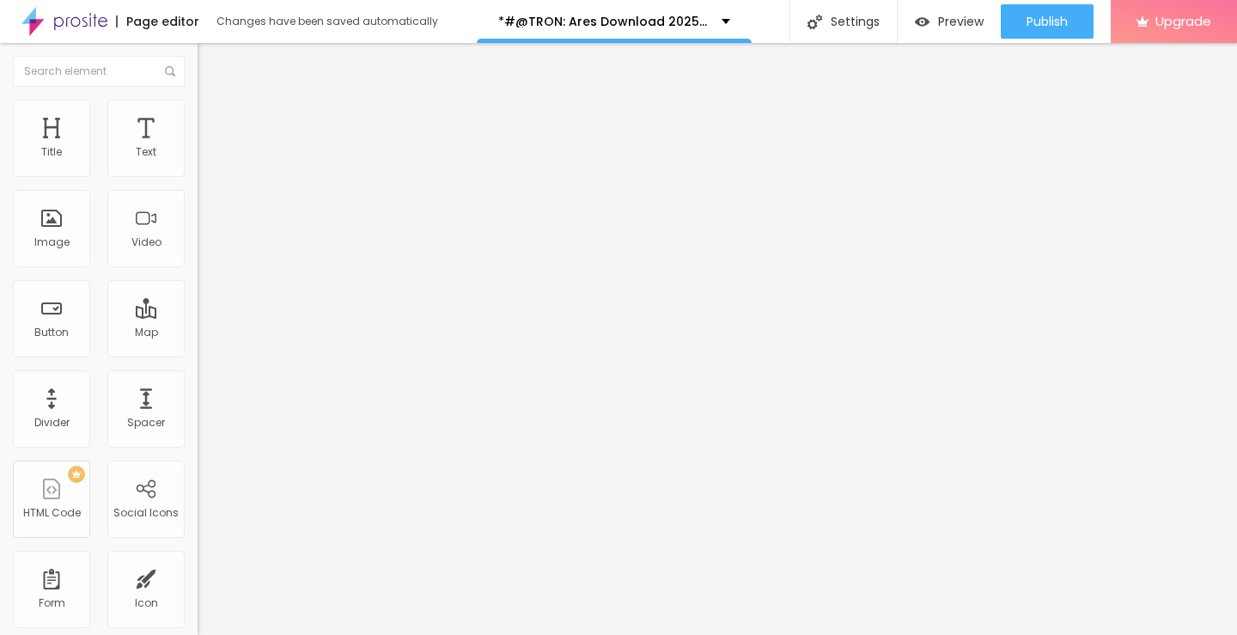
type input "52"
type input "56"
type input "57"
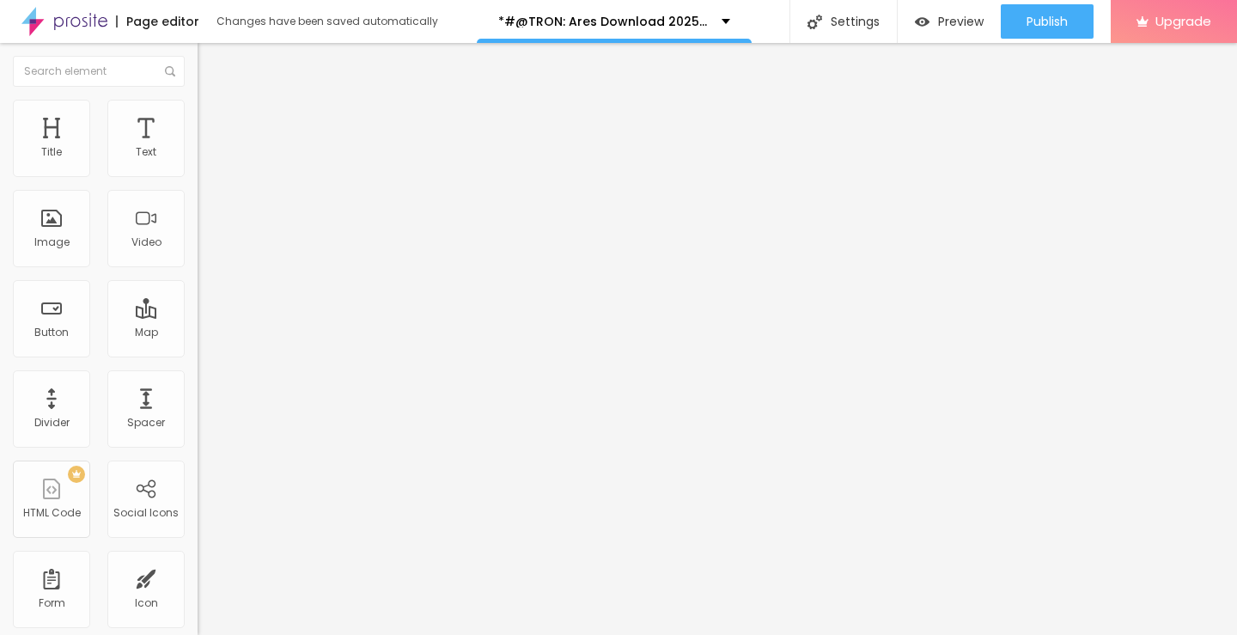
type input "57"
type input "59"
type input "60"
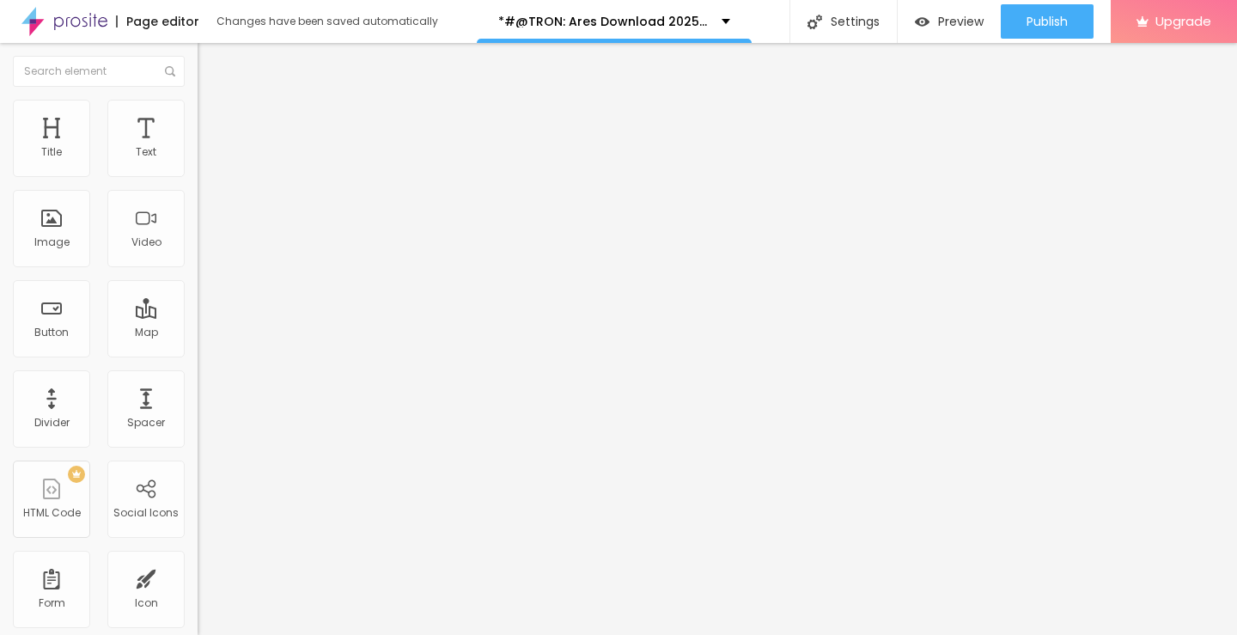
type input "61"
type input "62"
type input "63"
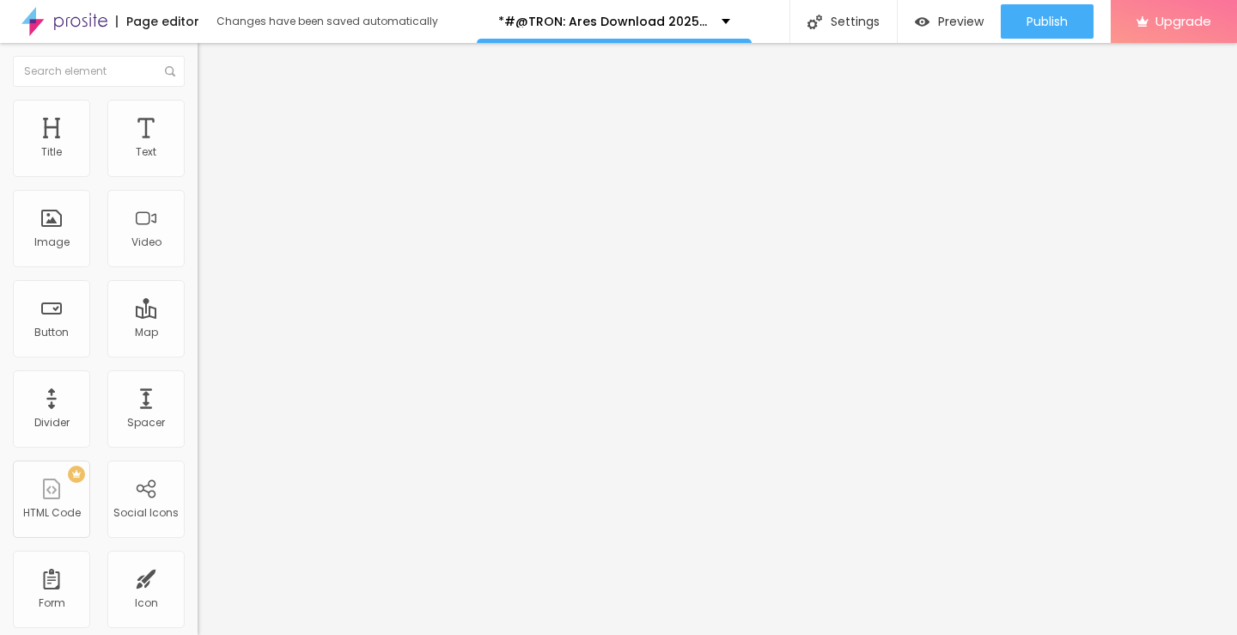
type input "63"
type input "64"
type input "65"
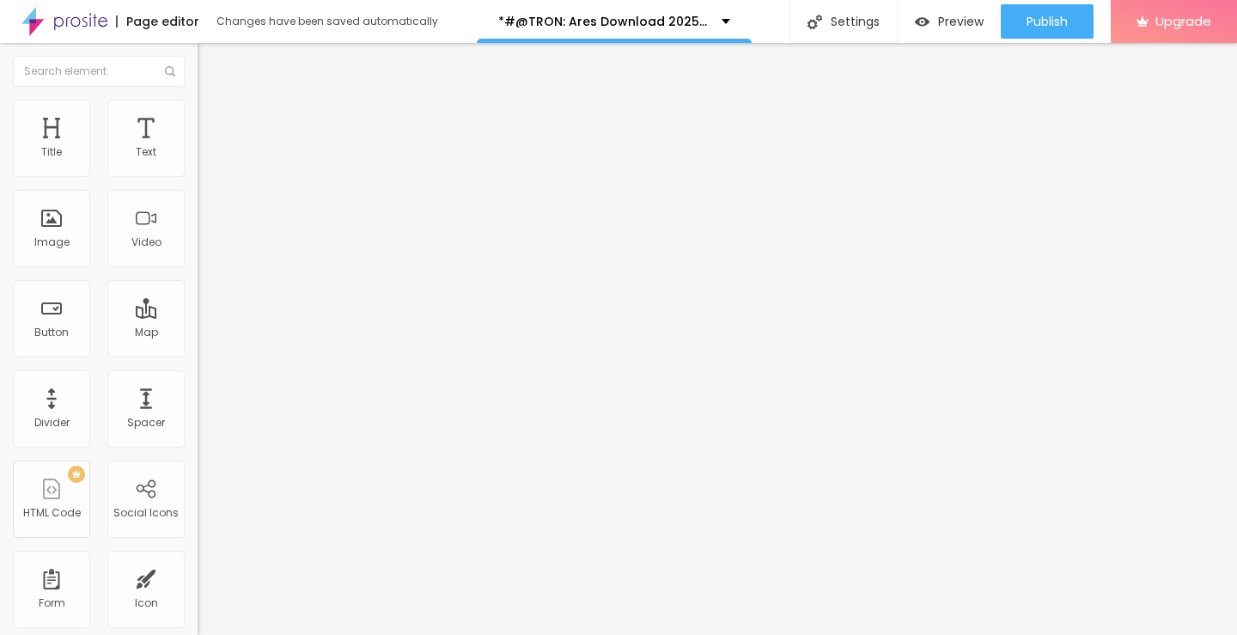
type input "64"
type input "63"
type input "61"
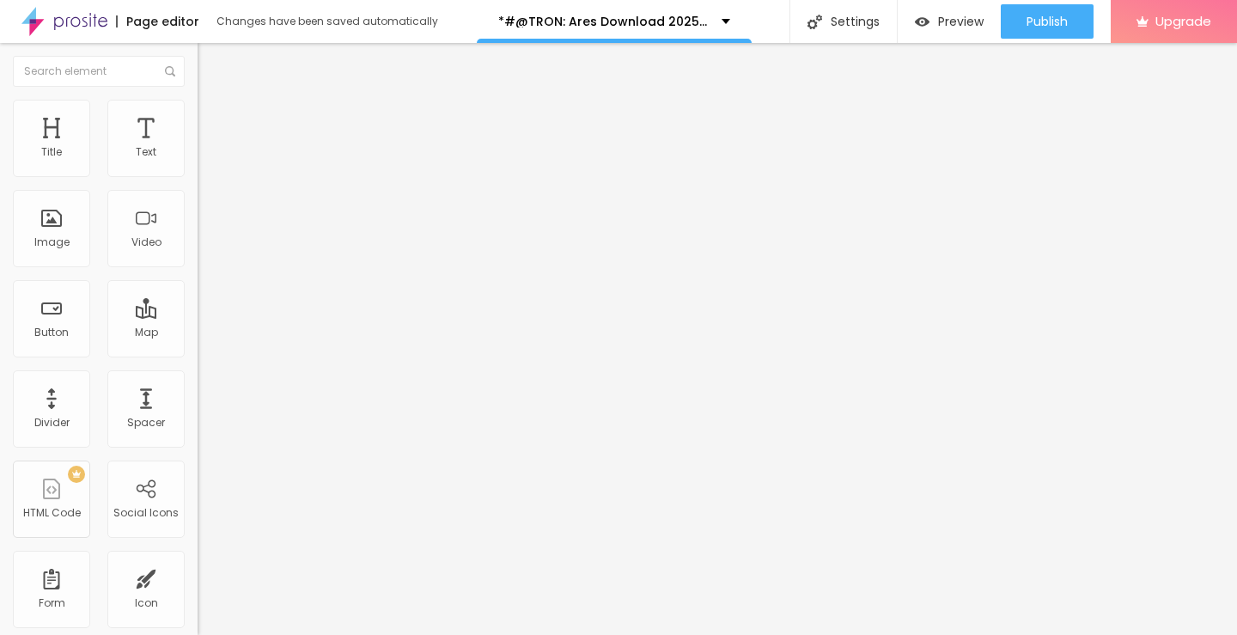
type input "61"
type input "58"
type input "57"
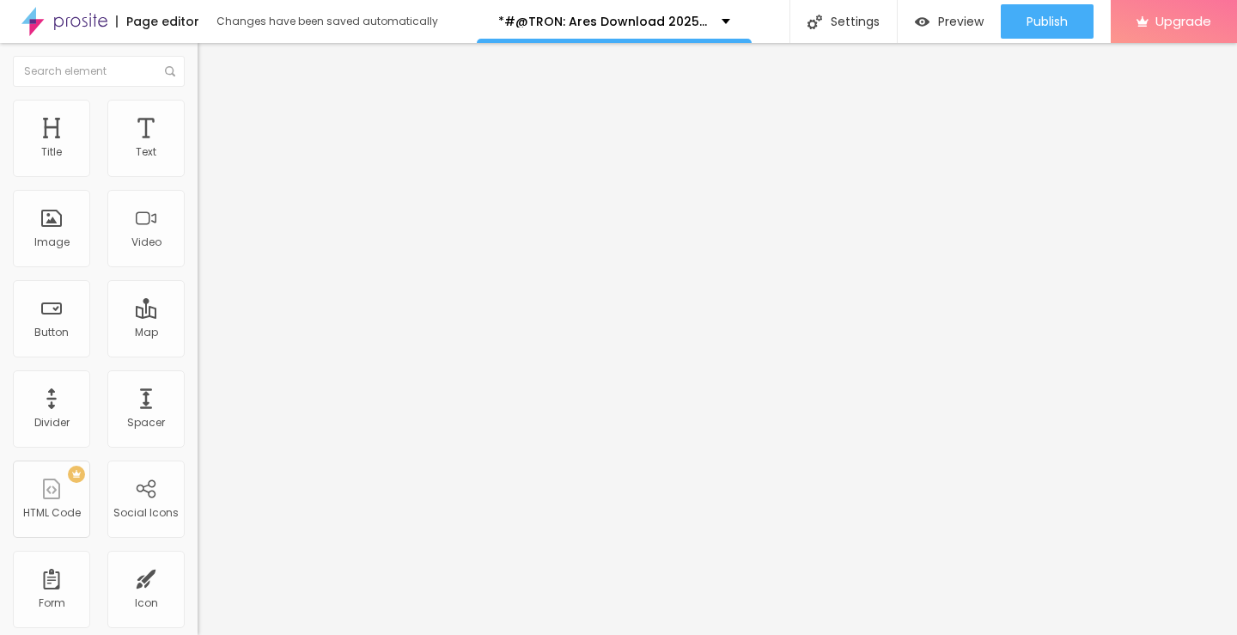
type input "55"
type input "52"
type input "51"
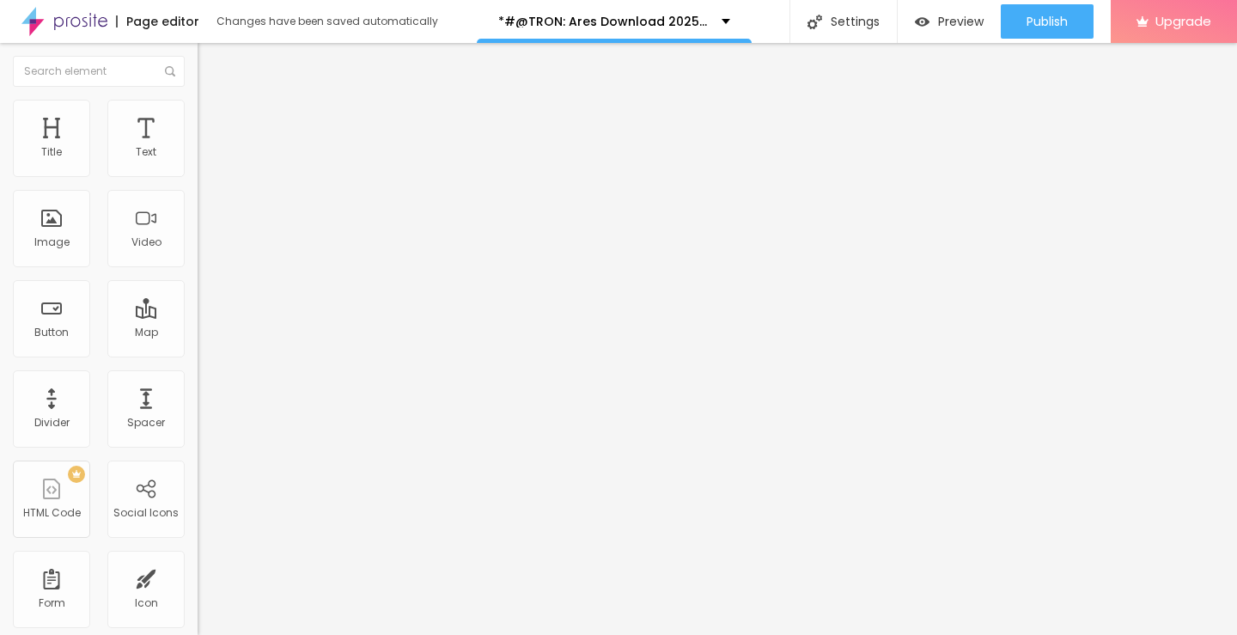
type input "51"
type input "47"
type input "44"
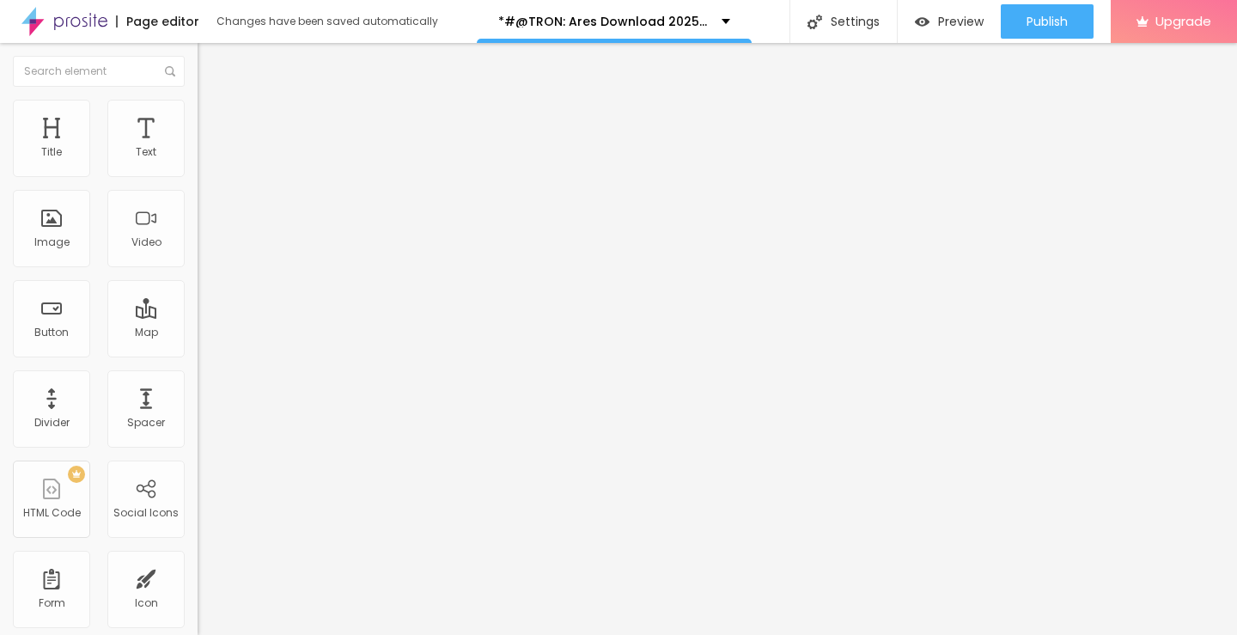
type input "42"
type input "39"
type input "36"
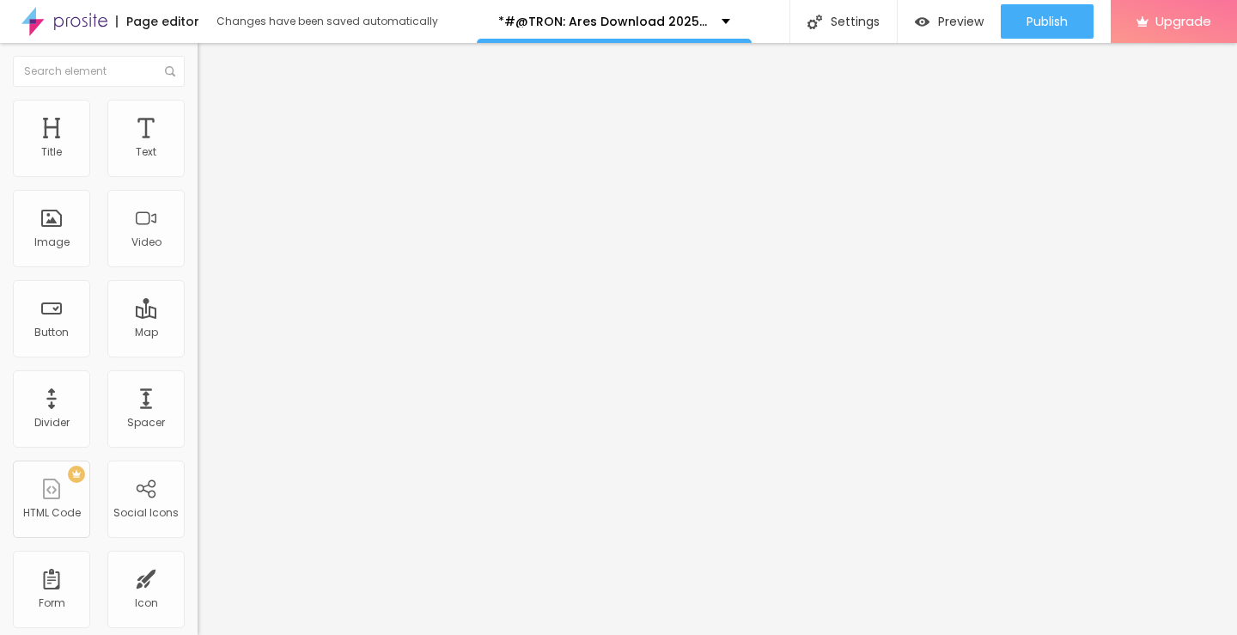
type input "36"
type input "34"
type input "32"
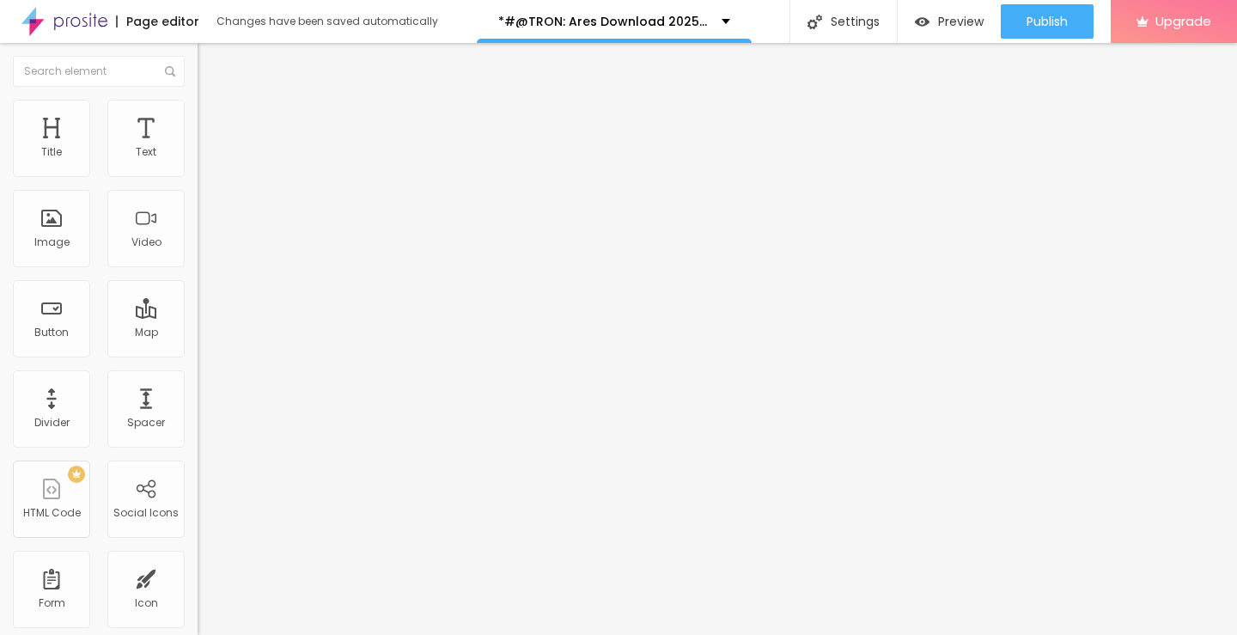
type input "29"
type input "27"
type input "25"
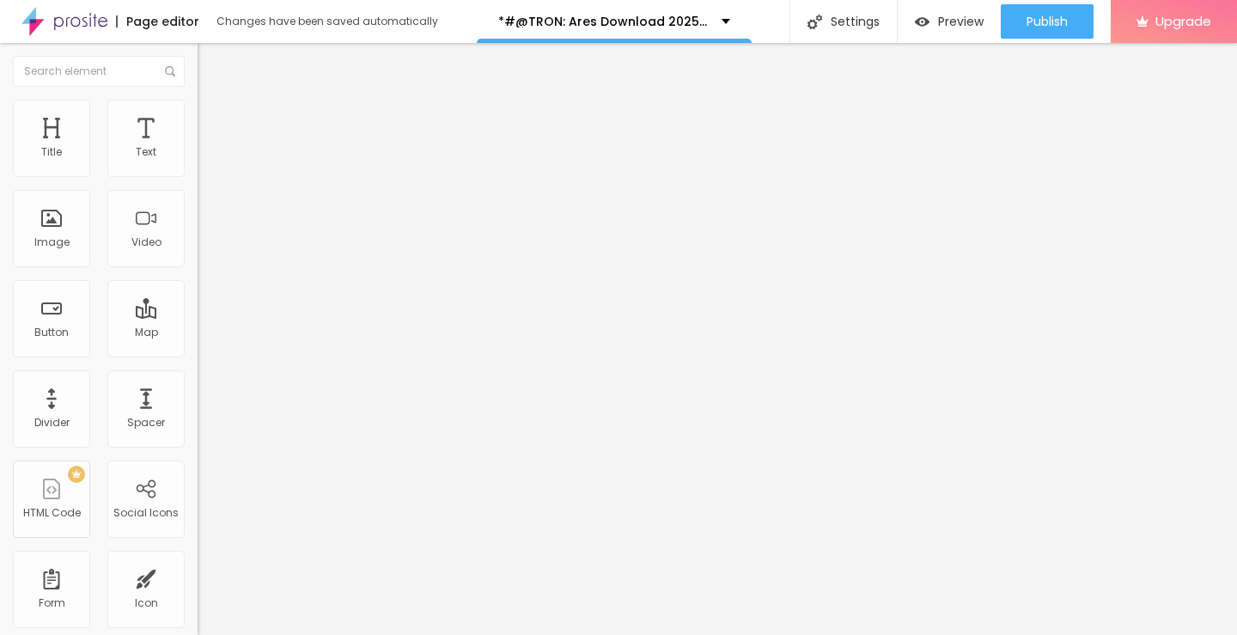
type input "25"
type input "22"
type input "19"
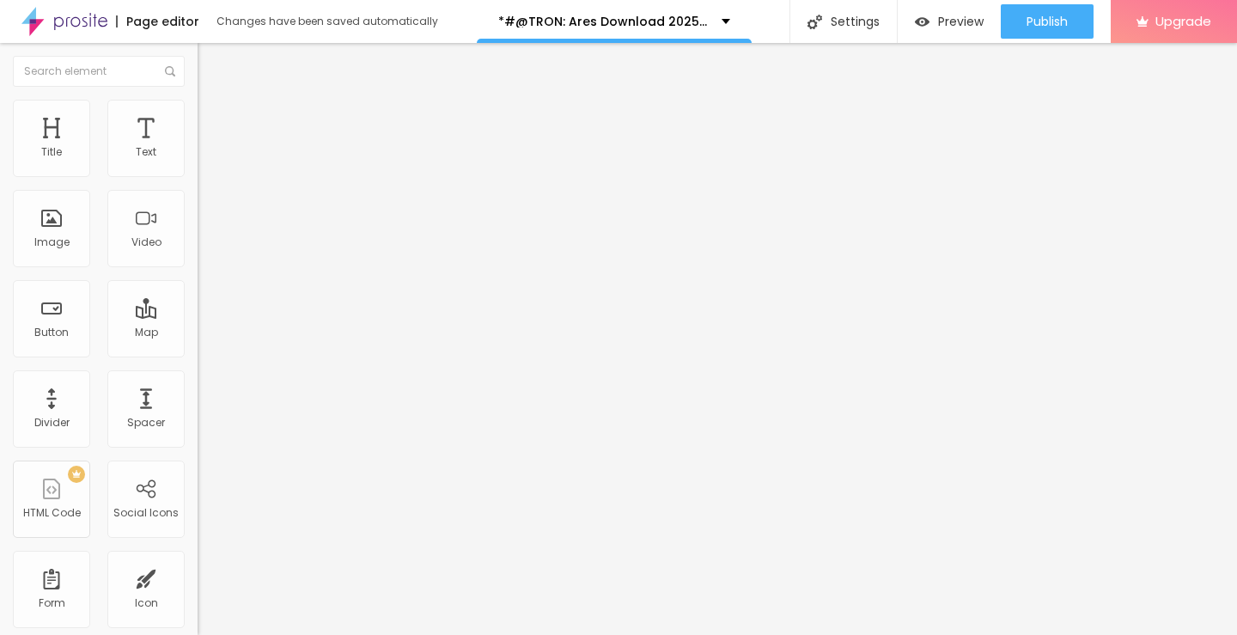
type input "18"
type input "17"
type input "16"
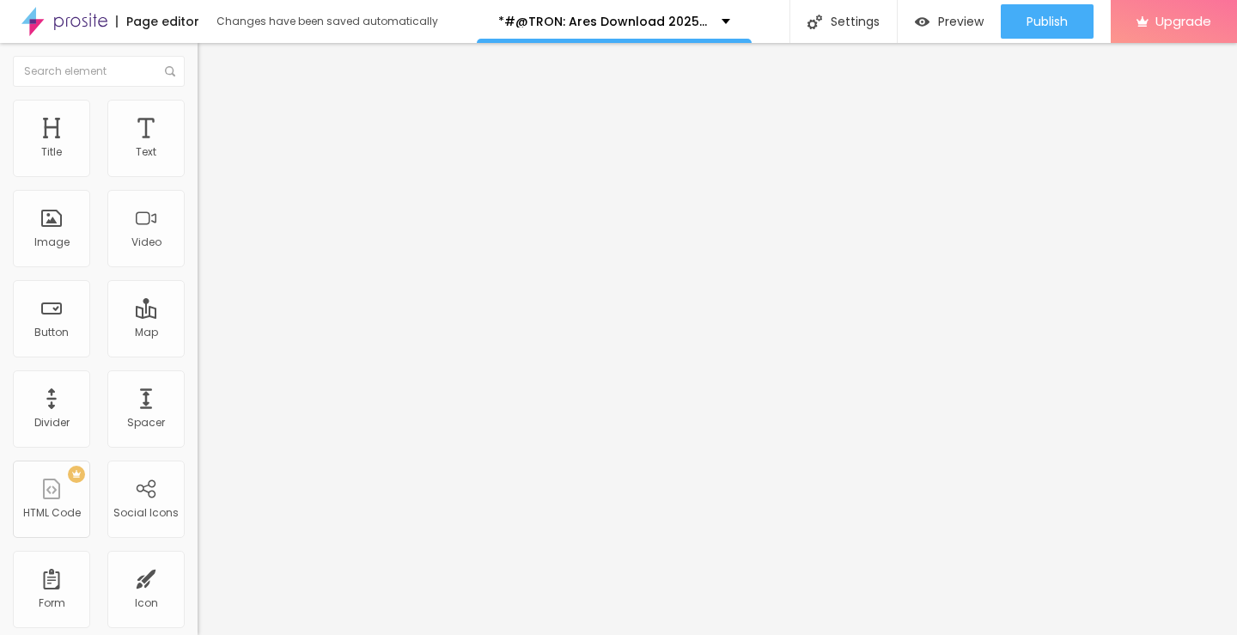
type input "16"
type input "15"
type input "14"
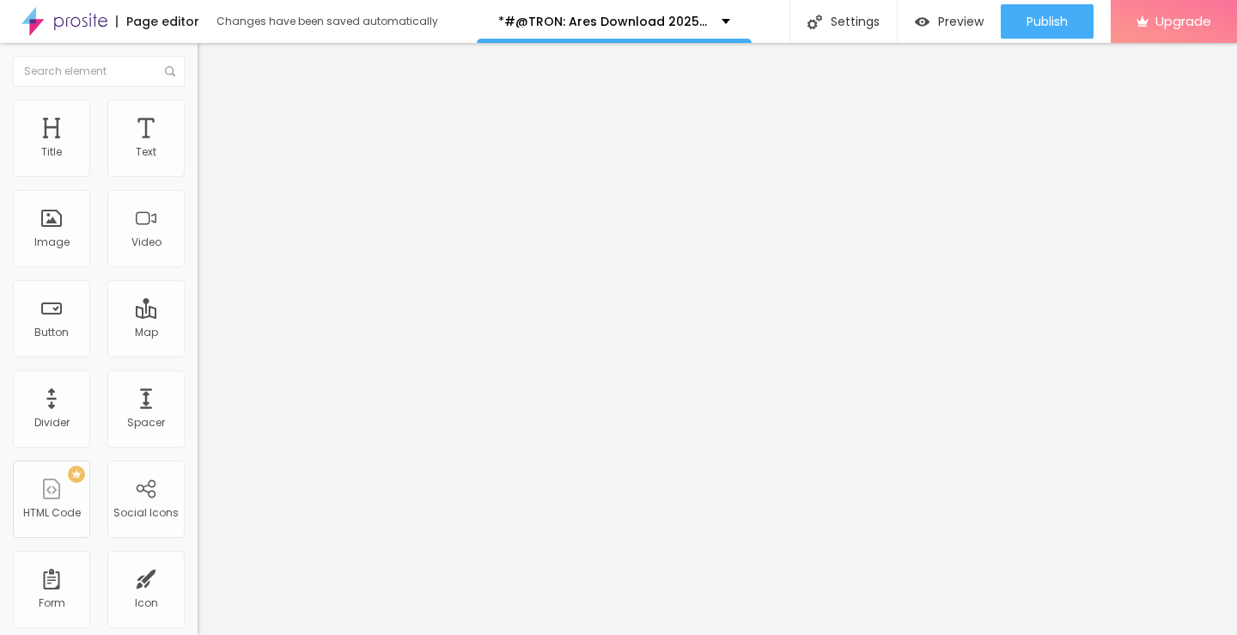
type input "13"
type input "12"
type input "11"
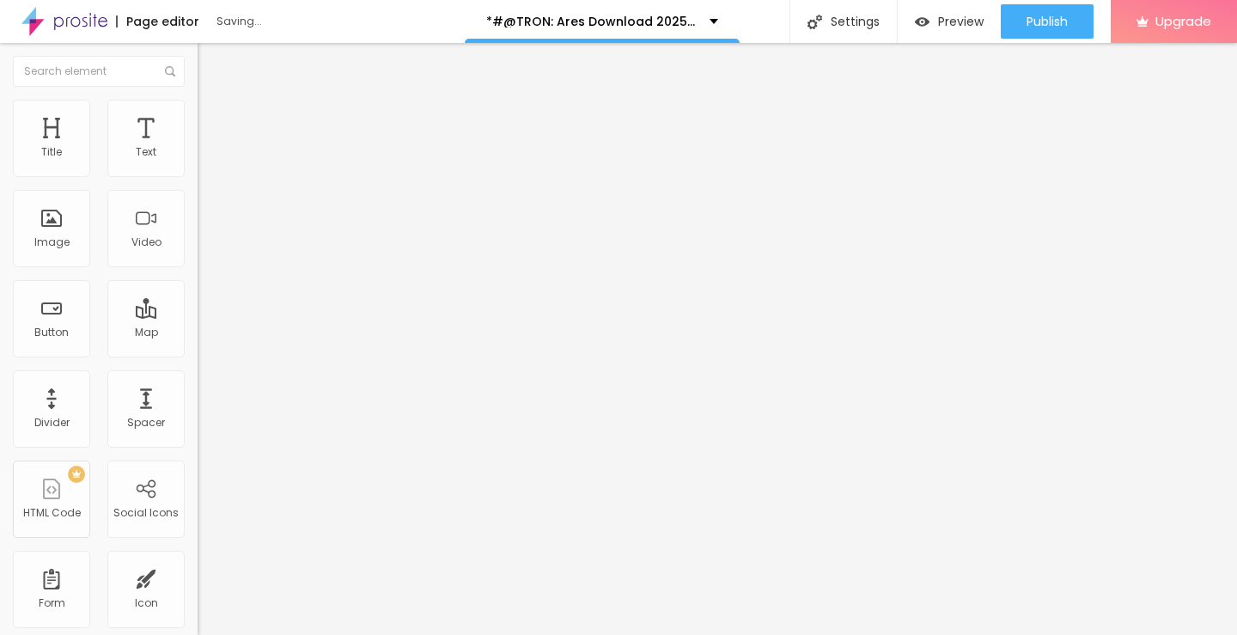
type input "11"
type input "10"
type input "8"
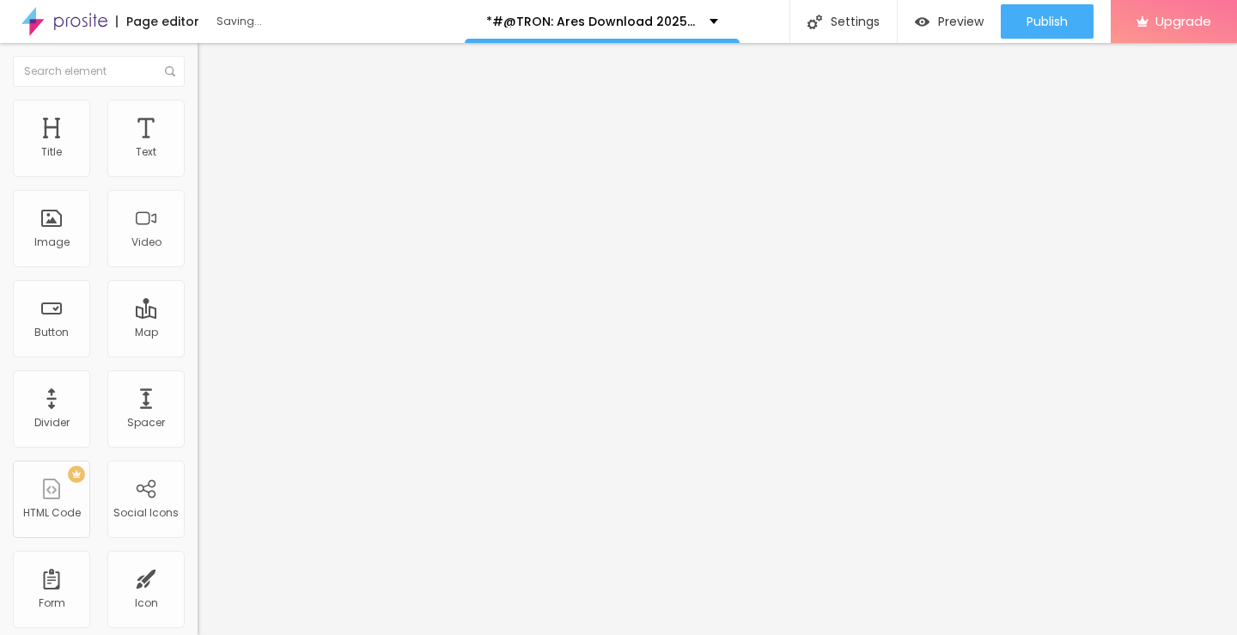
type input "6"
type input "4"
type input "2"
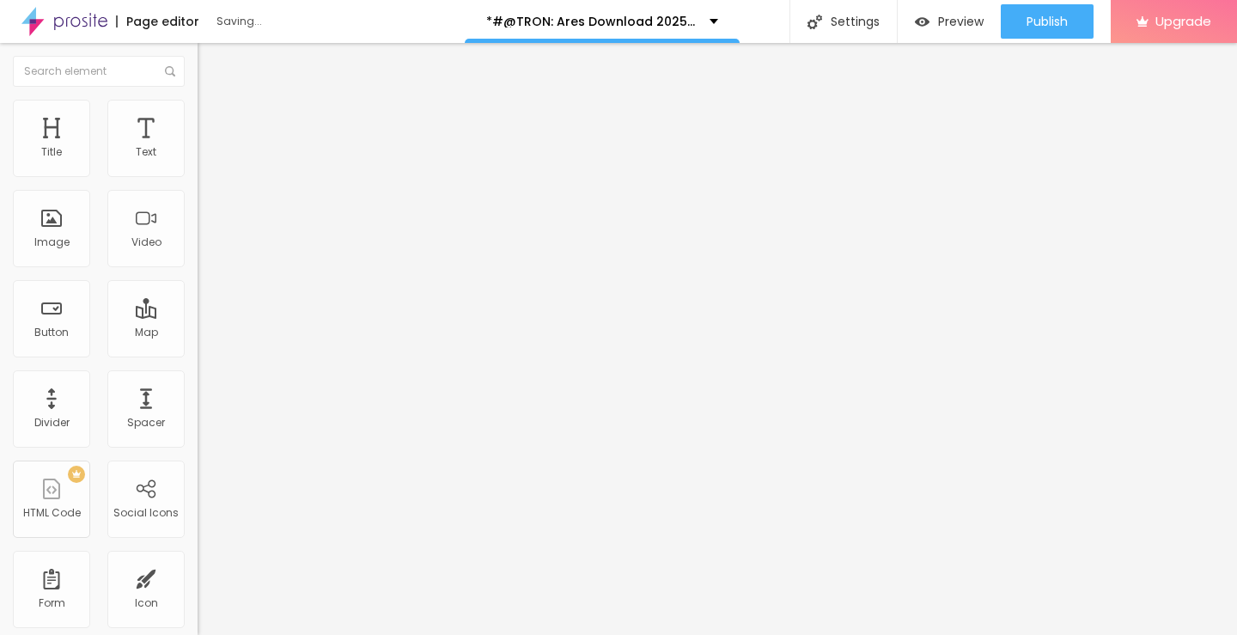
type input "2"
type input "0"
type input "2"
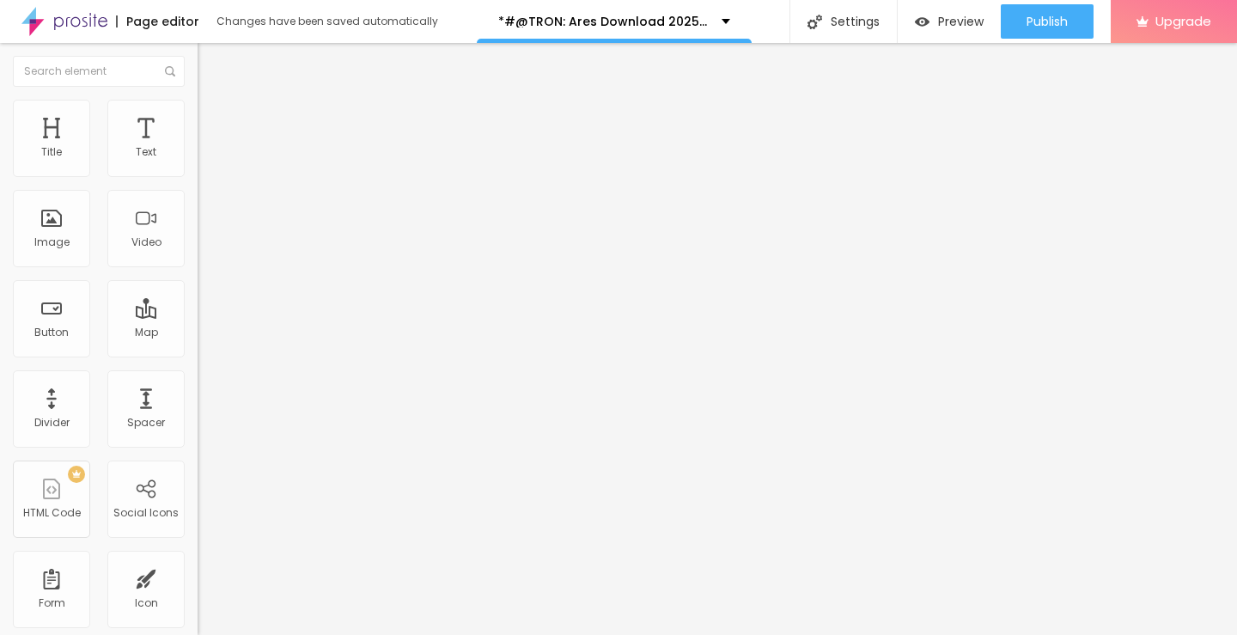
type input "3"
type input "4"
type input "6"
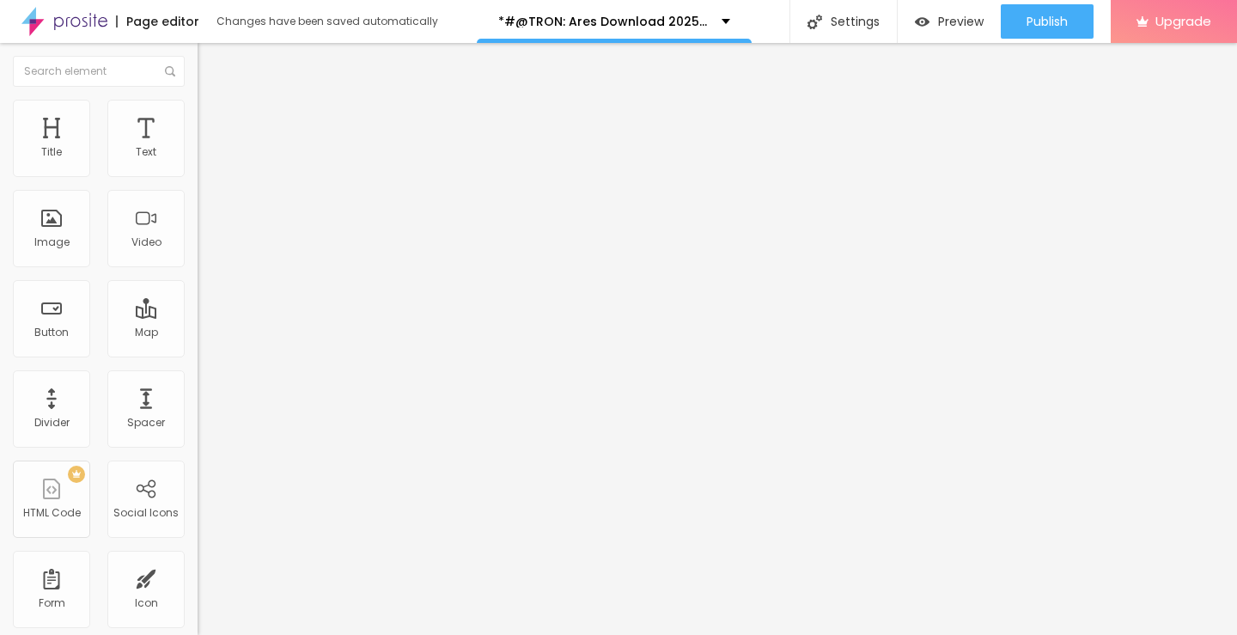
type input "6"
type input "7"
type input "8"
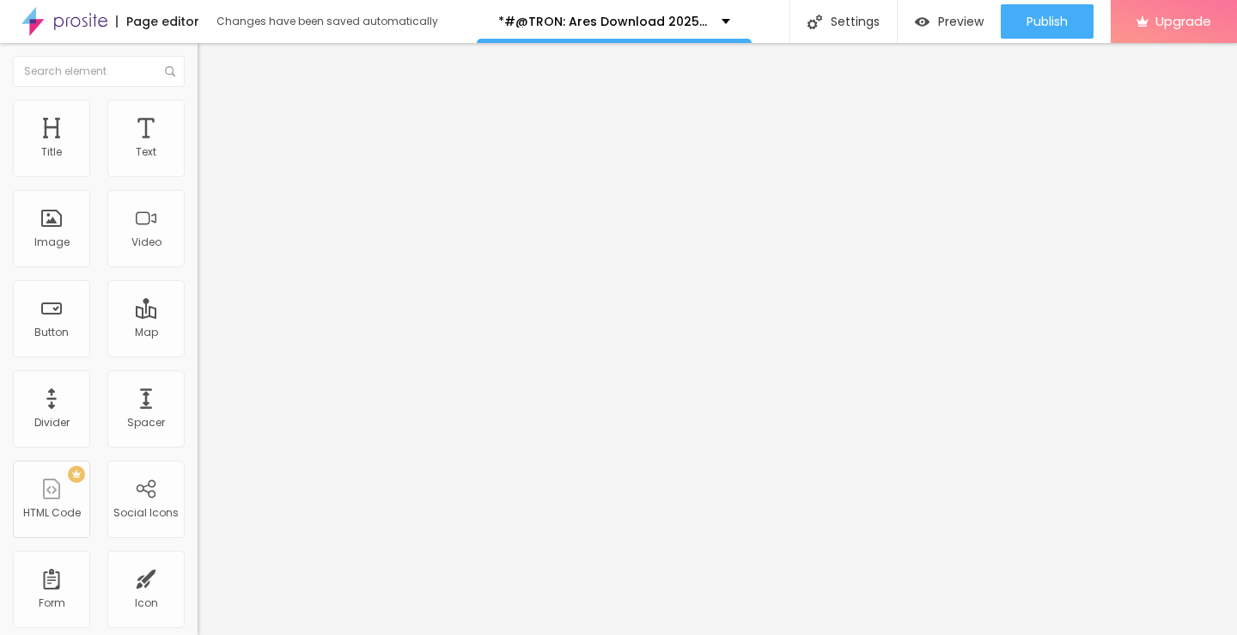
type input "9"
type input "10"
type input "11"
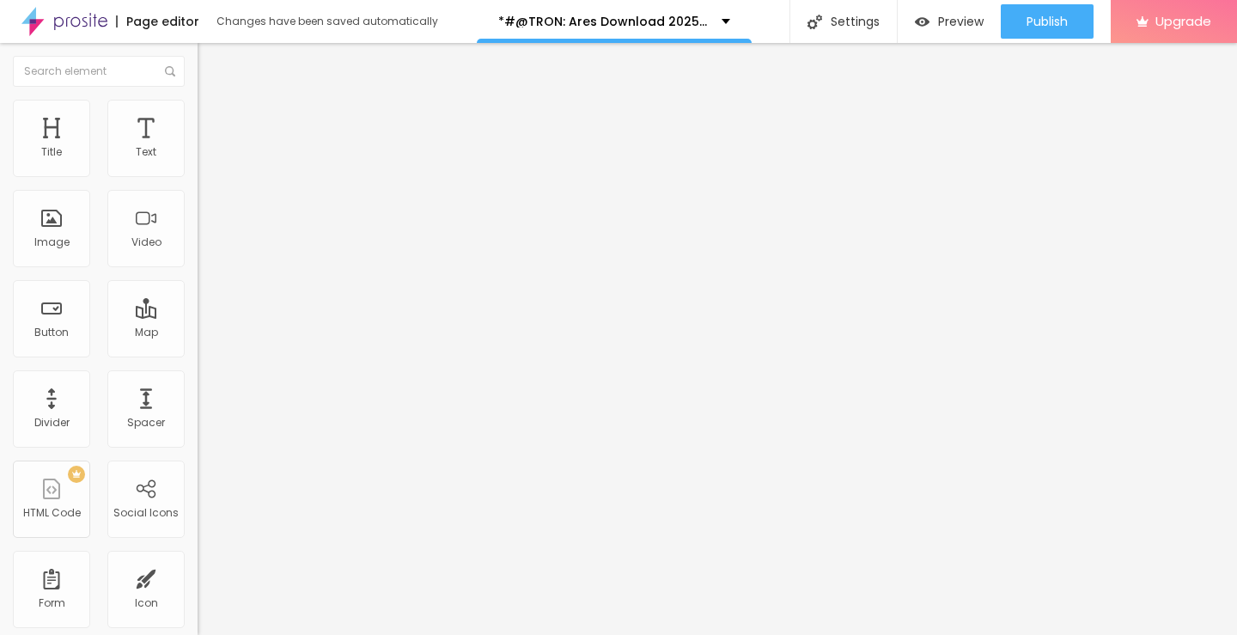
type input "11"
type input "12"
type input "11"
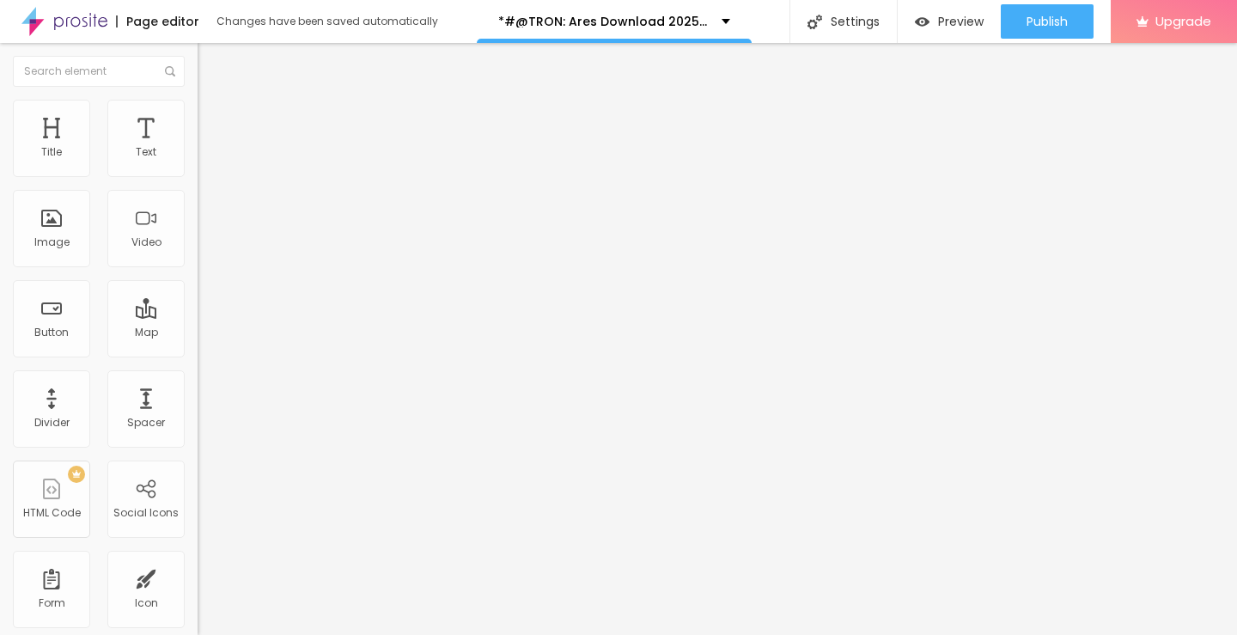
type input "10"
click at [198, 316] on input "range" at bounding box center [253, 323] width 111 height 14
click at [198, 100] on ul "Style Advanced" at bounding box center [297, 99] width 198 height 34
click at [198, 100] on li "Style" at bounding box center [297, 90] width 198 height 17
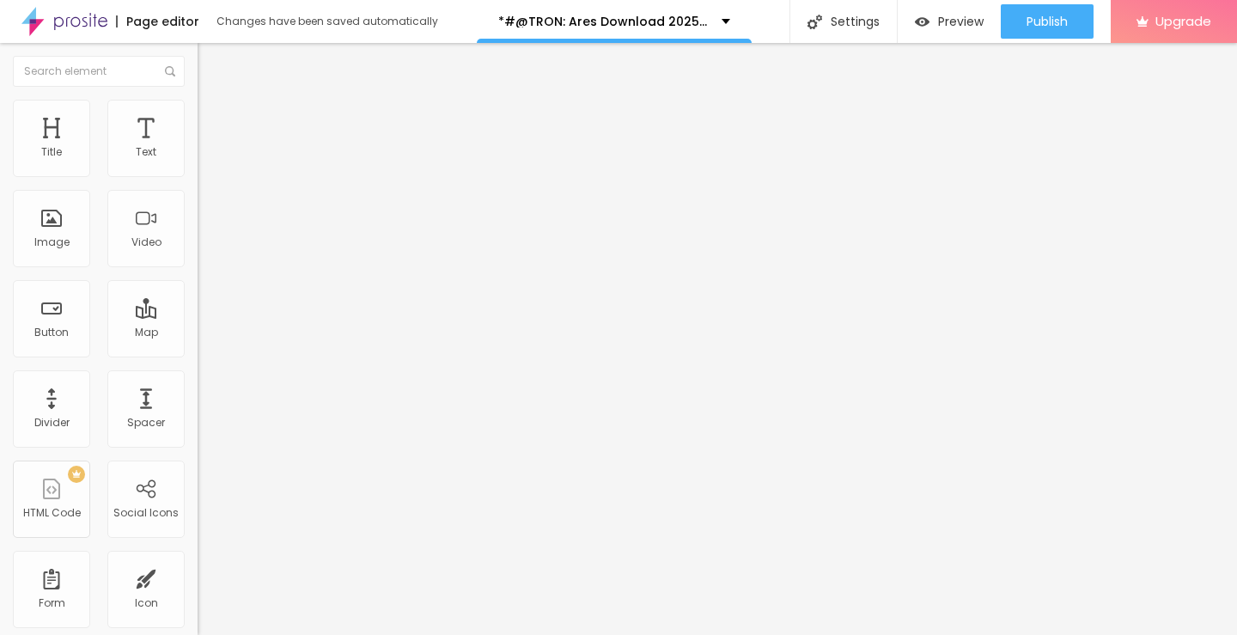
click at [198, 110] on li "Advanced" at bounding box center [297, 108] width 198 height 17
click at [210, 56] on img "button" at bounding box center [217, 63] width 14 height 14
click at [198, 161] on input "Click me" at bounding box center [301, 152] width 206 height 17
paste input "[URL][DOMAIN_NAME]"
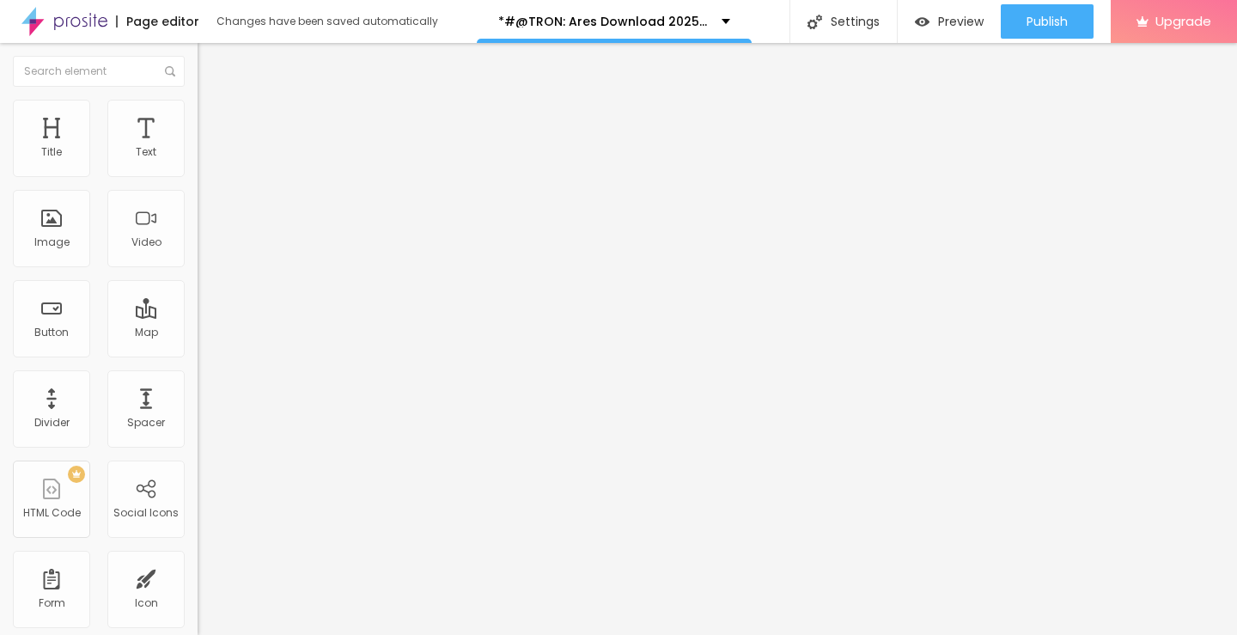
type input "Click me"
click at [198, 354] on input "https://" at bounding box center [301, 345] width 206 height 17
paste input "[DOMAIN_NAME]/en/movie/533533/tron-3-ares-pro"
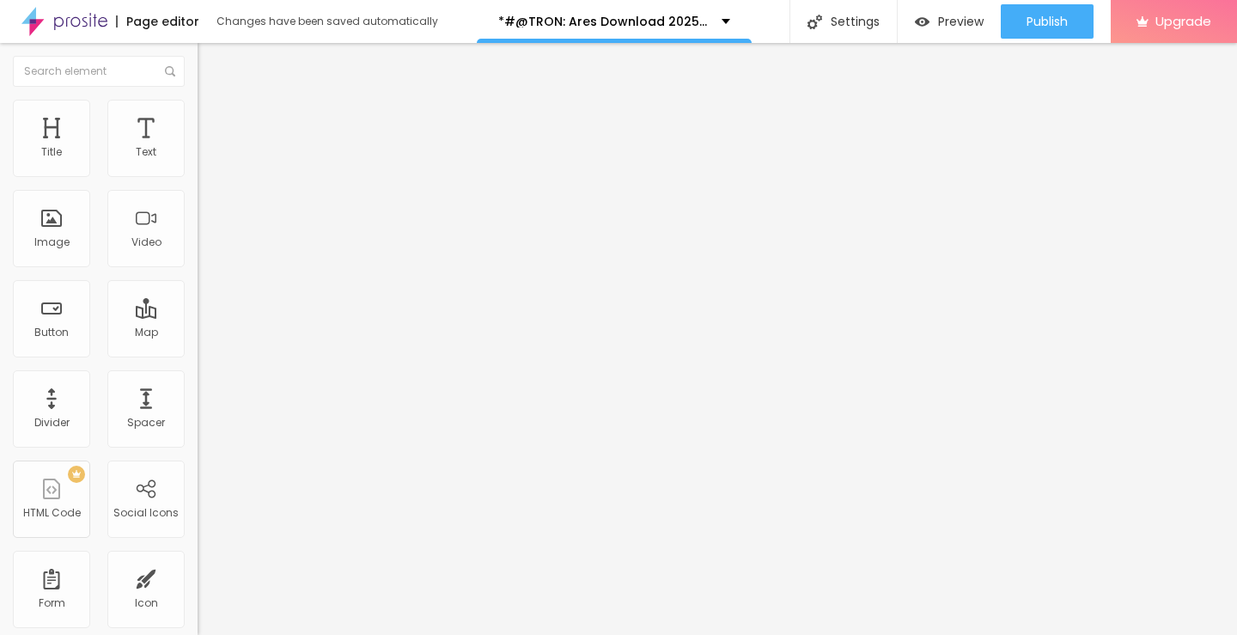
type input "[URL][DOMAIN_NAME]"
click at [198, 161] on input "Click me" at bounding box center [301, 152] width 206 height 17
paste input "LICK HERE ▶️ TRON: Ares [2025] ]"
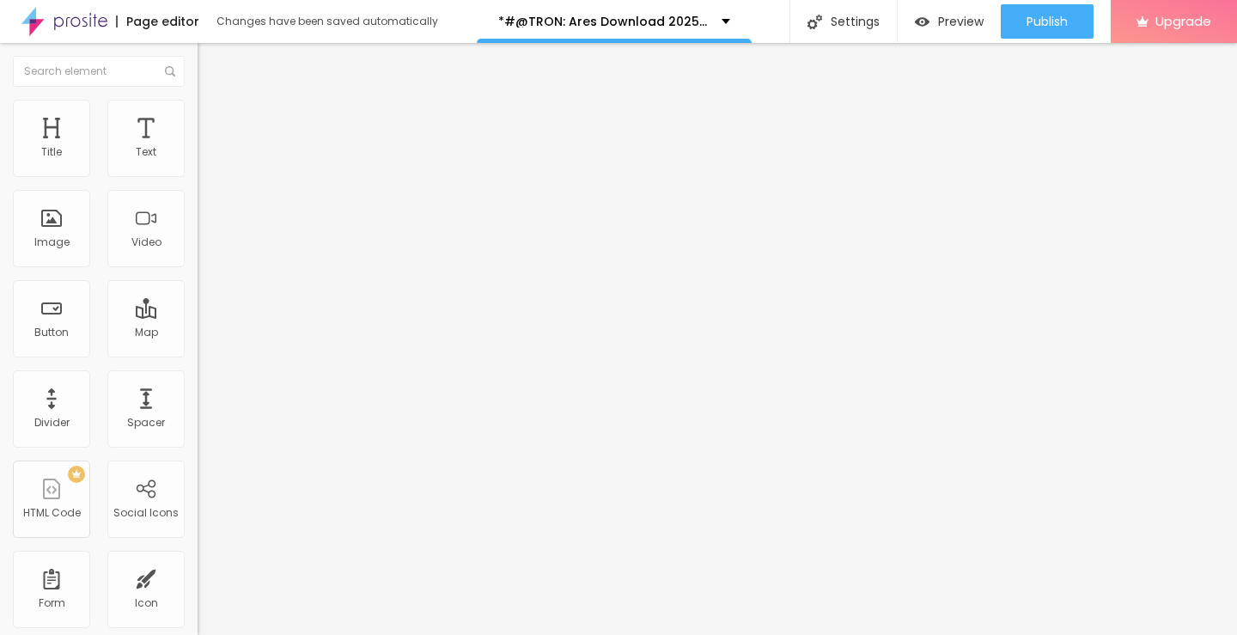
type input "CLICK HERE ▶️ TRON: Ares [2025] ]"
click at [198, 483] on div "Edit Button Content Style Advanced Text CLICK HERE ▶️ TRON: Ares [2025] ] Align…" at bounding box center [297, 339] width 198 height 592
click at [198, 161] on input "Click me" at bounding box center [301, 152] width 206 height 17
paste input "LICK HERE ▶️ TRON: Ares [2025] ]"
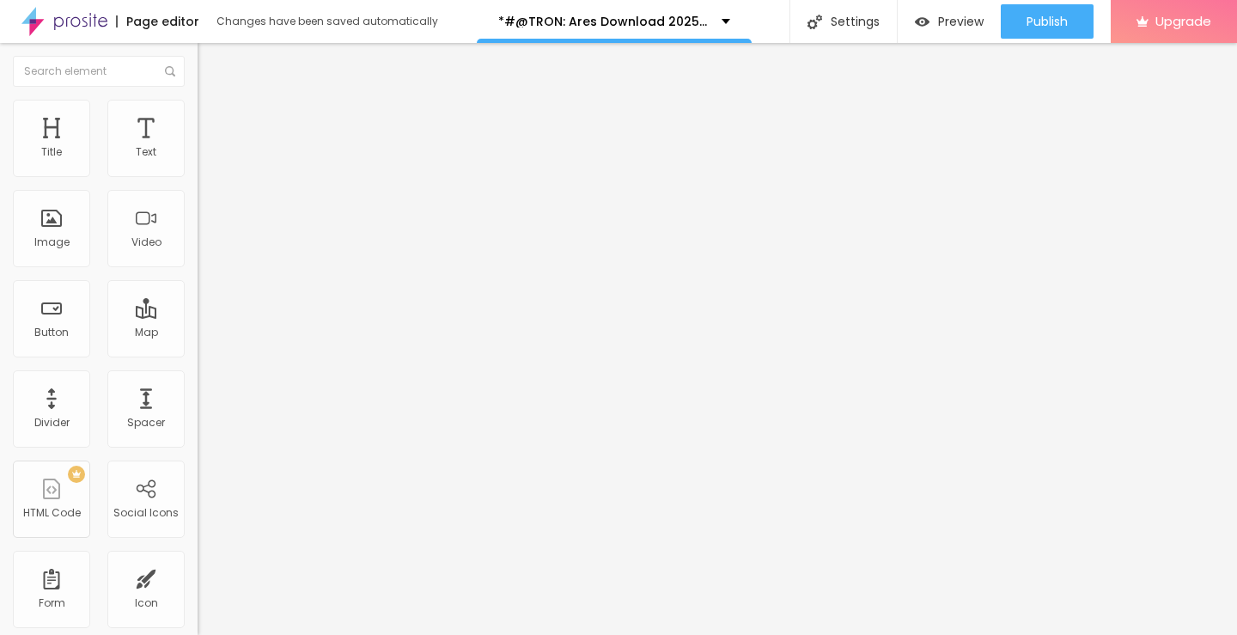
scroll to position [0, 21]
type input "CLICK HERE ▶️ TRON: Ares [2025] ]"
click at [198, 347] on input "https://" at bounding box center [301, 345] width 206 height 17
type input "[URL][DOMAIN_NAME]"
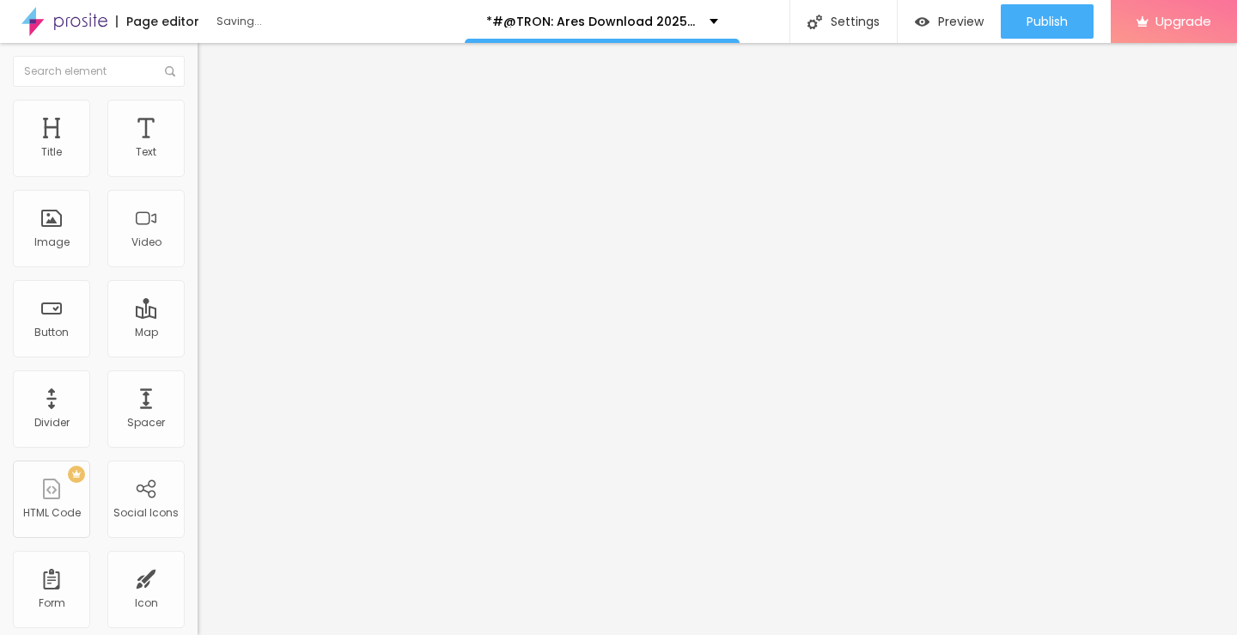
click at [198, 205] on img at bounding box center [204, 199] width 12 height 12
click at [198, 221] on div at bounding box center [297, 214] width 198 height 14
click at [210, 67] on img "button" at bounding box center [217, 63] width 14 height 14
click at [198, 205] on img at bounding box center [204, 199] width 12 height 12
click at [198, 207] on div at bounding box center [297, 200] width 198 height 14
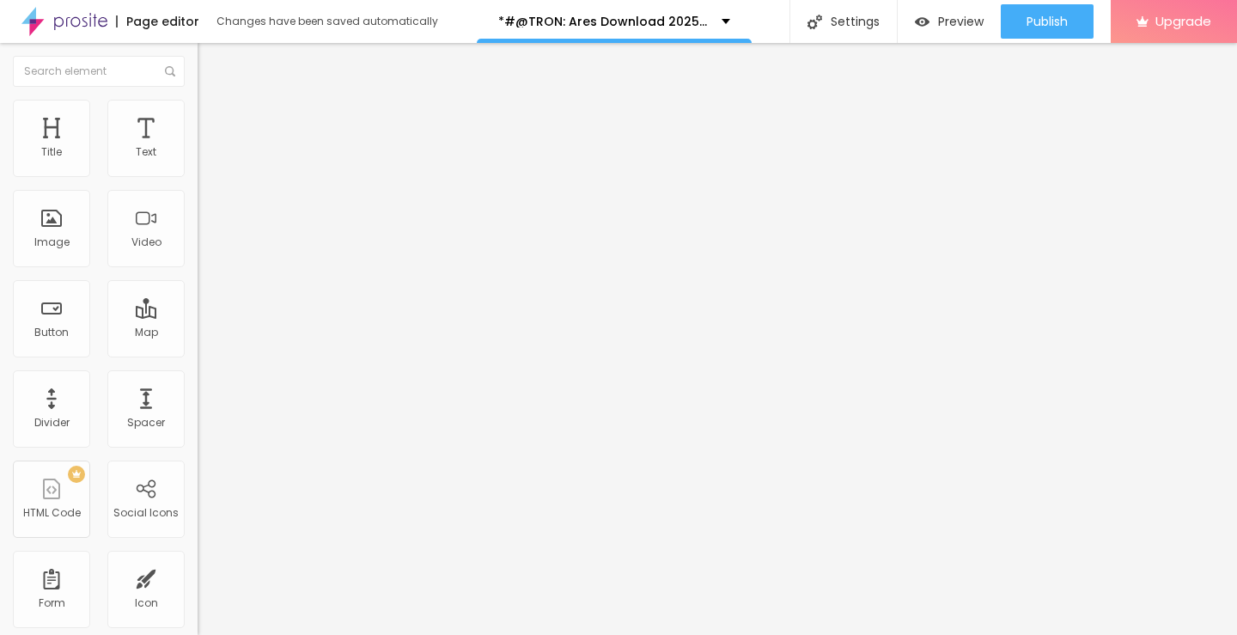
click at [210, 60] on img "button" at bounding box center [217, 63] width 14 height 14
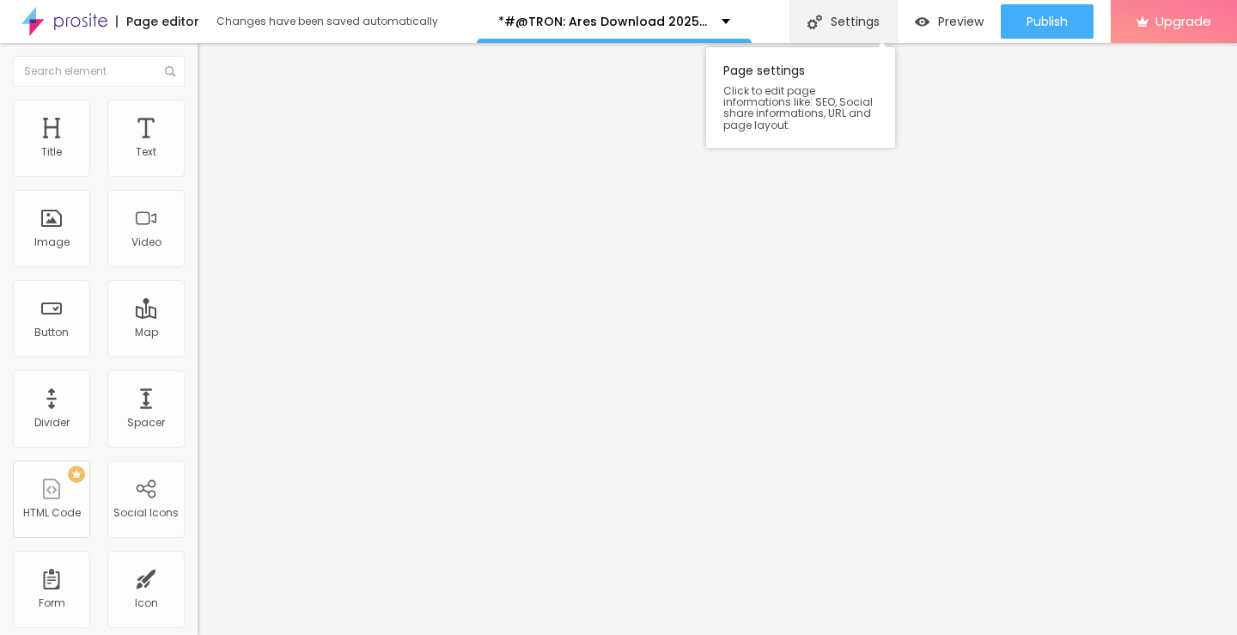
click at [869, 21] on div "Settings" at bounding box center [842, 21] width 107 height 43
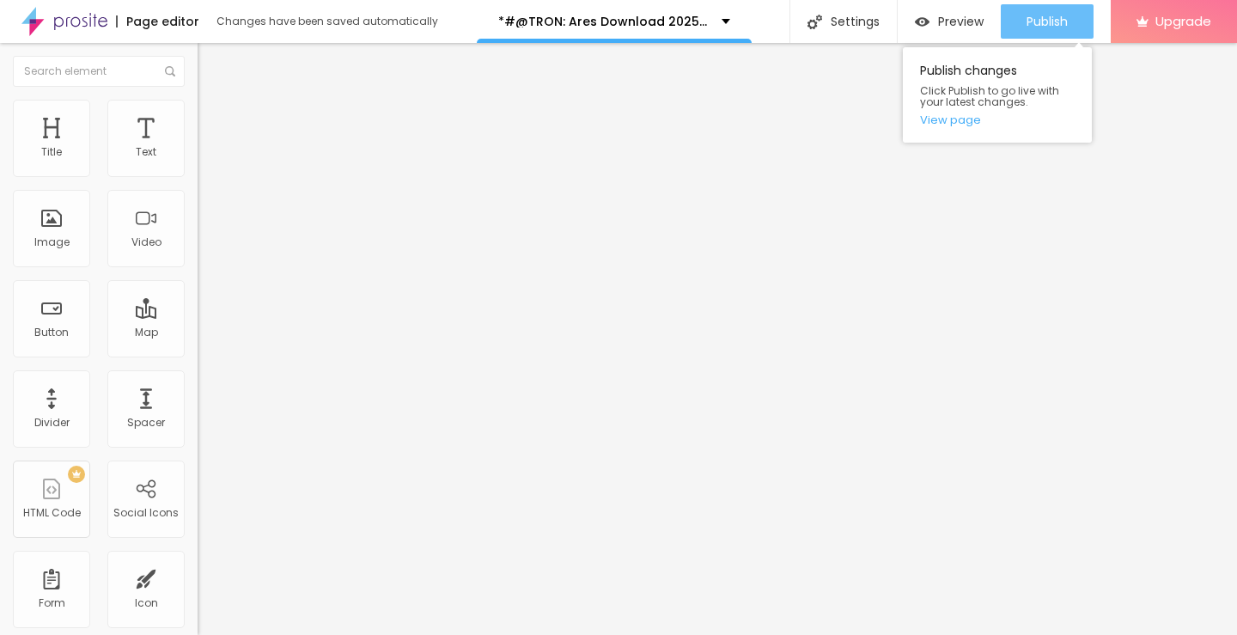
click at [1034, 32] on div "Publish" at bounding box center [1046, 21] width 41 height 34
click at [969, 121] on link "View page" at bounding box center [997, 119] width 155 height 11
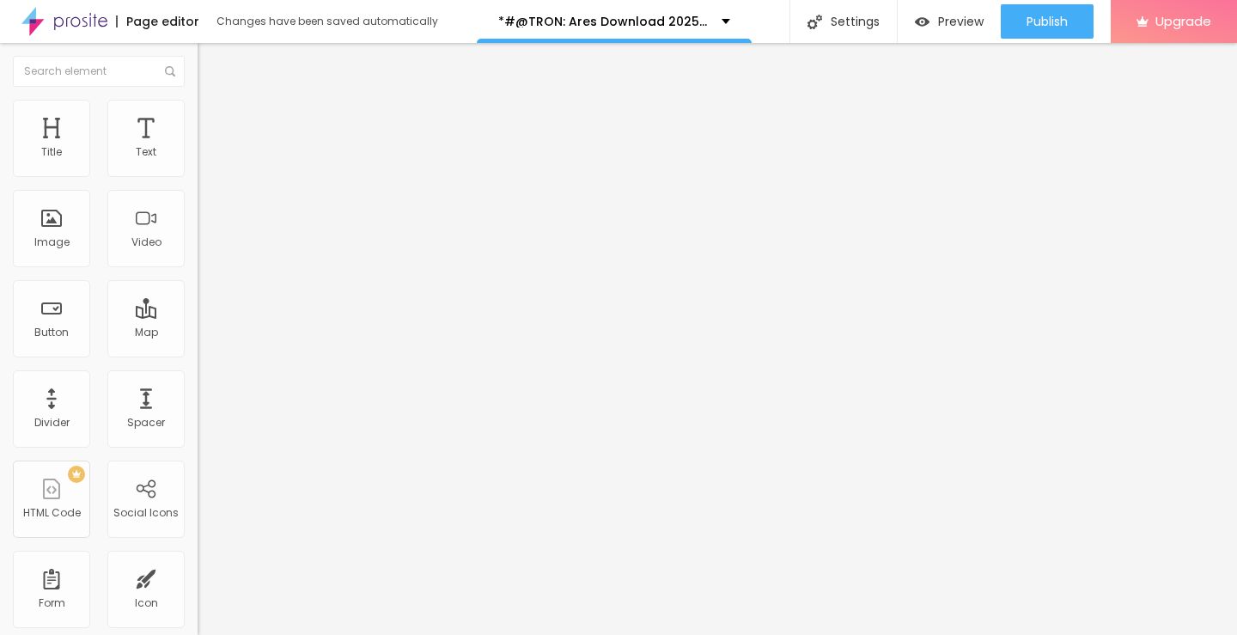
click at [210, 60] on img "button" at bounding box center [217, 63] width 14 height 14
click at [166, 21] on div "Page editor" at bounding box center [157, 21] width 83 height 12
click at [97, 21] on img at bounding box center [64, 21] width 86 height 43
